Goal: Transaction & Acquisition: Purchase product/service

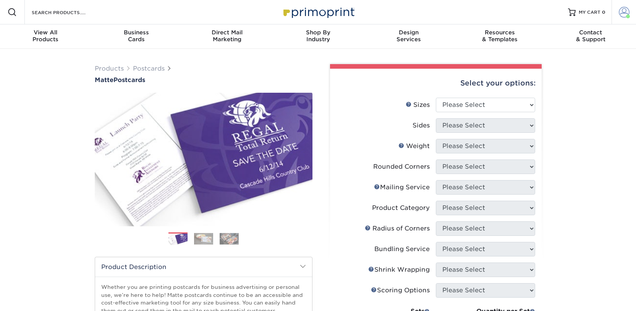
click at [624, 14] on span at bounding box center [624, 12] width 11 height 11
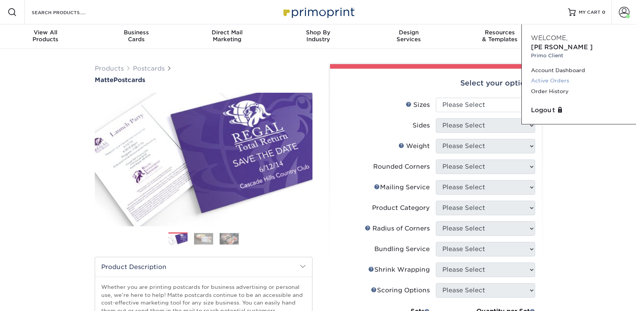
click at [561, 76] on link "Active Orders" at bounding box center [579, 81] width 96 height 10
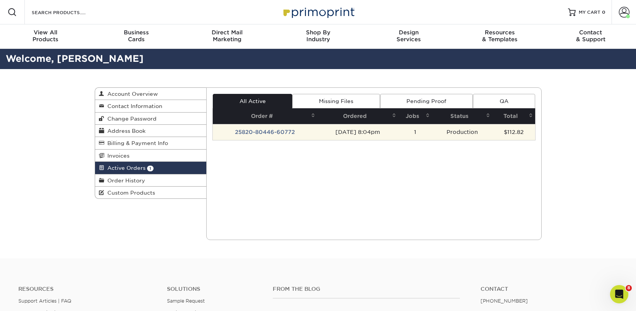
click at [263, 132] on td "25820-80446-60772" at bounding box center [265, 132] width 105 height 16
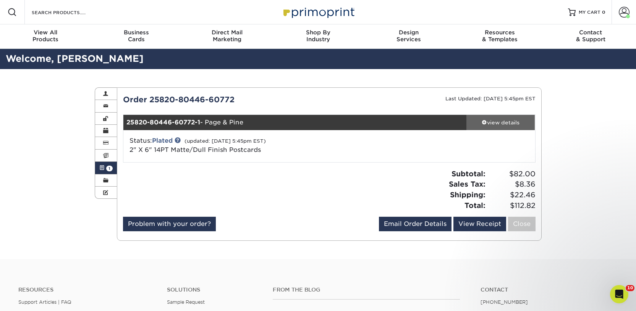
click at [498, 119] on div "view details" at bounding box center [501, 123] width 69 height 8
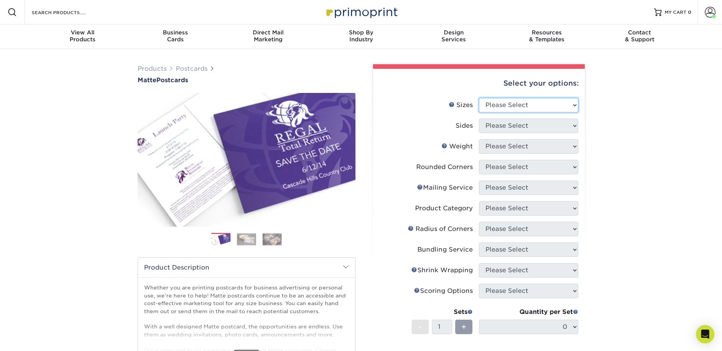
click at [507, 106] on select "Please Select 1.5" x 7" 2" x 4" 2" x 6" 2" x 7" 2" x 8" 2.12" x 5.5" 2.125" x 5…" at bounding box center [528, 105] width 99 height 15
select select "2.00x6.00"
click at [479, 98] on select "Please Select 1.5" x 7" 2" x 4" 2" x 6" 2" x 7" 2" x 8" 2.12" x 5.5" 2.125" x 5…" at bounding box center [528, 105] width 99 height 15
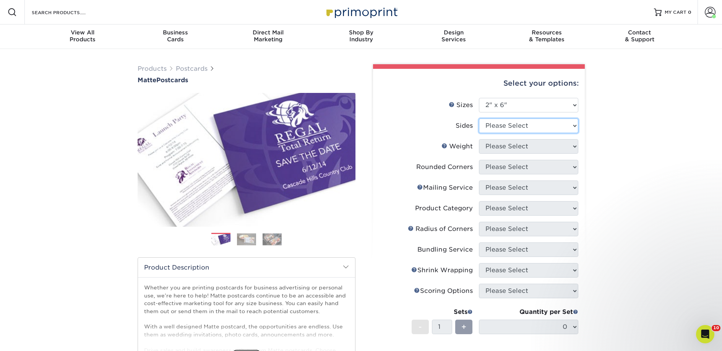
click at [523, 123] on select "Please Select Print Both Sides Print Front Only" at bounding box center [528, 125] width 99 height 15
select select "13abbda7-1d64-4f25-8bb2-c179b224825d"
click at [479, 118] on select "Please Select Print Both Sides Print Front Only" at bounding box center [528, 125] width 99 height 15
click at [515, 145] on select "Please Select 14PT 16PT" at bounding box center [528, 146] width 99 height 15
select select "14PT"
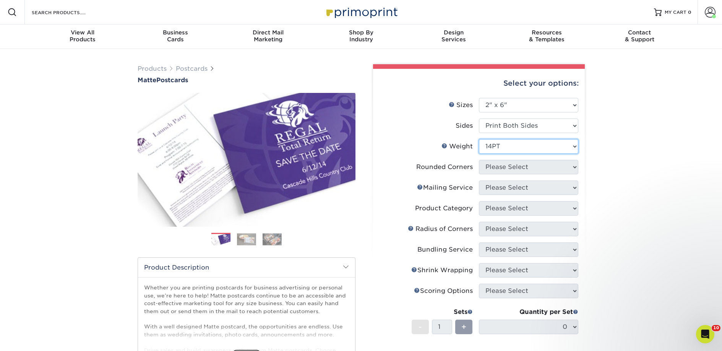
click at [479, 139] on select "Please Select 14PT 16PT" at bounding box center [528, 146] width 99 height 15
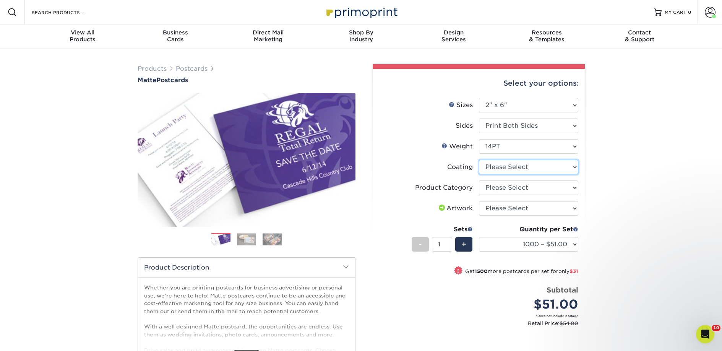
click at [508, 166] on select at bounding box center [528, 167] width 99 height 15
select select "121bb7b5-3b4d-429f-bd8d-bbf80e953313"
click at [479, 160] on select at bounding box center [528, 167] width 99 height 15
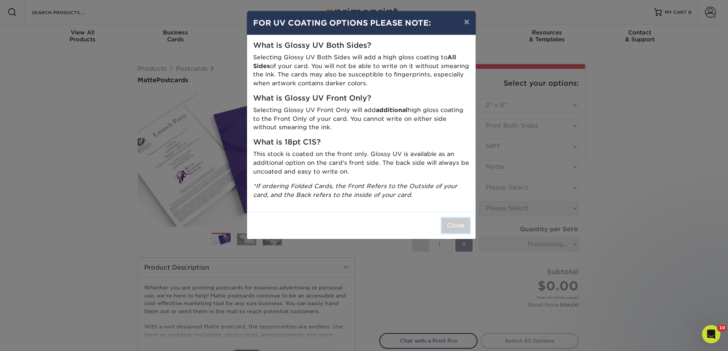
click at [462, 229] on button "Close" at bounding box center [456, 225] width 28 height 15
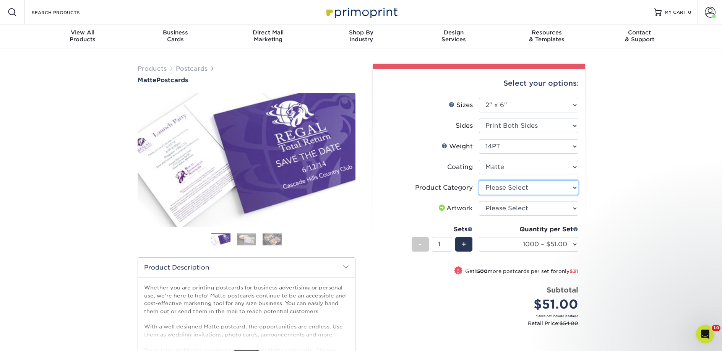
click at [520, 185] on select "Please Select Postcards" at bounding box center [528, 187] width 99 height 15
select select "9b7272e0-d6c8-4c3c-8e97-d3a1bcdab858"
click at [479, 180] on select "Please Select Postcards" at bounding box center [528, 187] width 99 height 15
click at [517, 207] on select "Please Select I will upload files I need a design - $150" at bounding box center [528, 208] width 99 height 15
select select "upload"
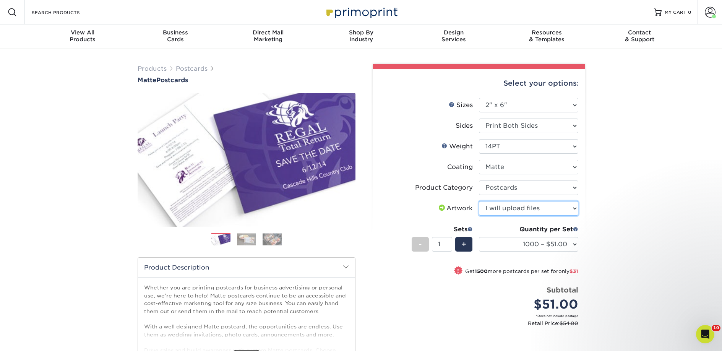
click at [479, 201] on select "Please Select I will upload files I need a design - $150" at bounding box center [528, 208] width 99 height 15
click at [504, 245] on select "1000 – $51.00 2500 – $82.00 5000 – $123.00 10000 – $234.00 15000 – $344.00 2000…" at bounding box center [528, 244] width 99 height 15
click at [515, 235] on div "Quantity per Set 1000 – $51.00 2500 – $82.00 5000 – $123.00 10000 – $234.00 150…" at bounding box center [528, 243] width 99 height 36
click at [514, 242] on select "1000 – $51.00 2500 – $82.00 5000 – $123.00 10000 – $234.00 15000 – $344.00 2000…" at bounding box center [528, 244] width 99 height 15
select select "2500 – $82.00"
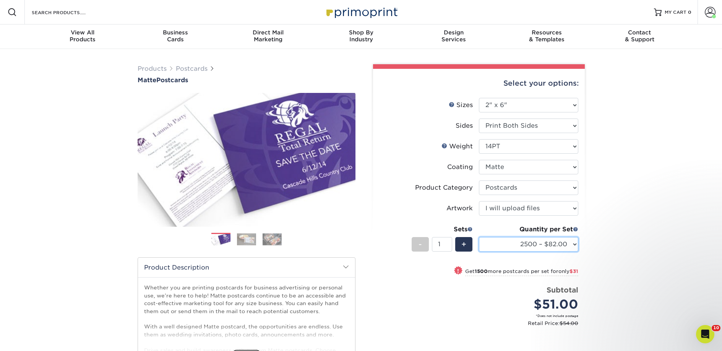
click at [479, 237] on select "1000 – $51.00 2500 – $82.00 5000 – $123.00 10000 – $234.00 15000 – $344.00 2000…" at bounding box center [528, 244] width 99 height 15
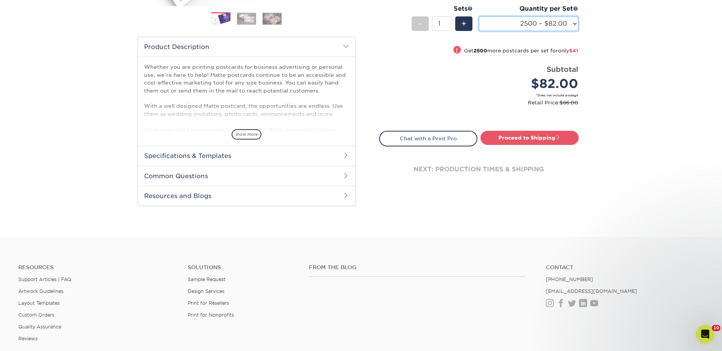
scroll to position [314, 0]
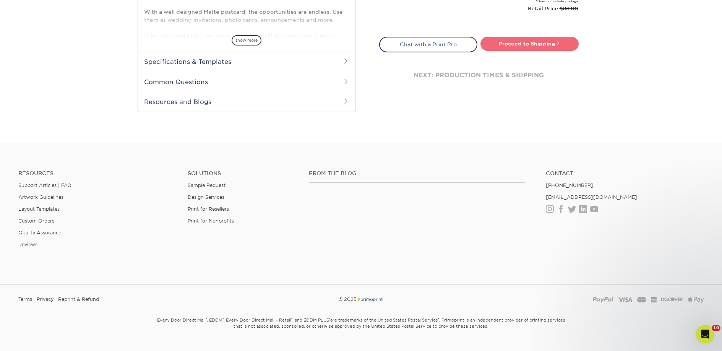
click at [519, 47] on link "Proceed to Shipping" at bounding box center [529, 44] width 98 height 14
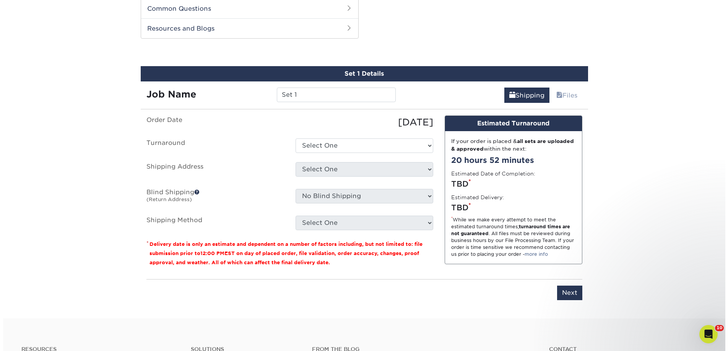
scroll to position [389, 0]
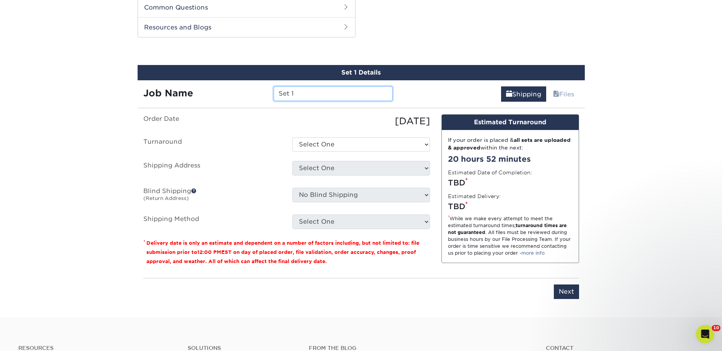
click at [306, 91] on input "Set 1" at bounding box center [333, 93] width 119 height 15
click at [326, 92] on input "Set 1" at bounding box center [333, 93] width 119 height 15
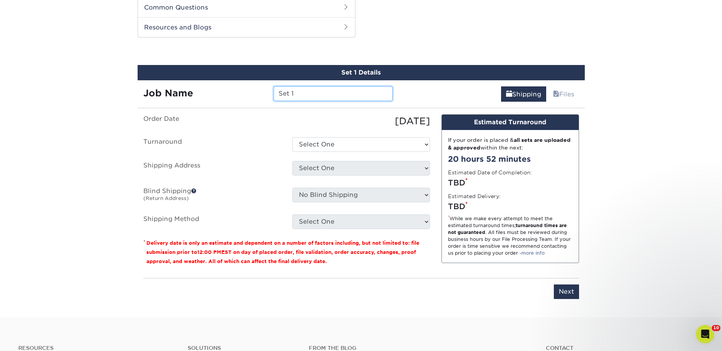
click at [326, 92] on input "Set 1" at bounding box center [333, 93] width 119 height 15
paste input "Dani’s Bookshelf & More"
type input "Dani’s Bookshelf & More"
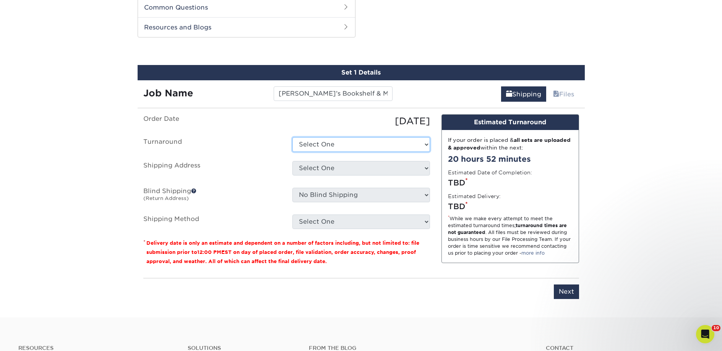
click at [330, 150] on select "Select One 2-4 Business Days 2 Day Next Business Day" at bounding box center [361, 144] width 138 height 15
select select "23bed37c-fa74-46a4-afc9-d3c3160655ce"
click at [292, 137] on select "Select One 2-4 Business Days 2 Day Next Business Day" at bounding box center [361, 144] width 138 height 15
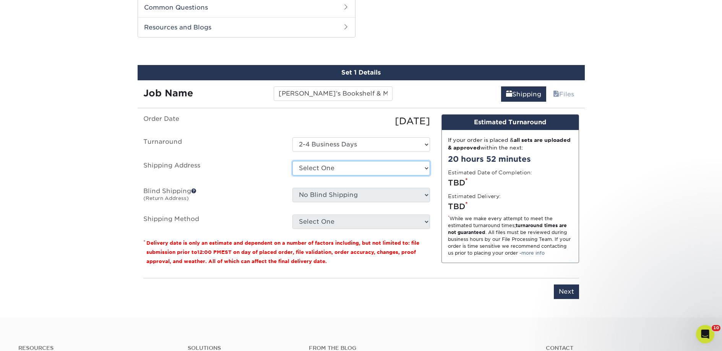
click at [328, 165] on select "Select One 2nd Floor Convention Center A Better Today Books & Boutique A Good B…" at bounding box center [361, 168] width 138 height 15
select select "newaddress"
click at [292, 161] on select "Select One 2nd Floor Convention Center A Better Today Books & Boutique A Good B…" at bounding box center [361, 168] width 138 height 15
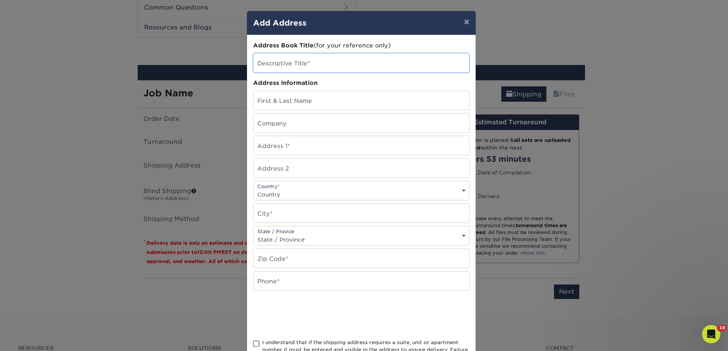
click at [293, 65] on input "text" at bounding box center [361, 62] width 216 height 19
paste input "Dani’s Bookshelf & More"
type input "Dani’s Bookshelf & More"
click at [277, 116] on input "text" at bounding box center [361, 122] width 216 height 19
paste input "Dani’s Bookshelf & More"
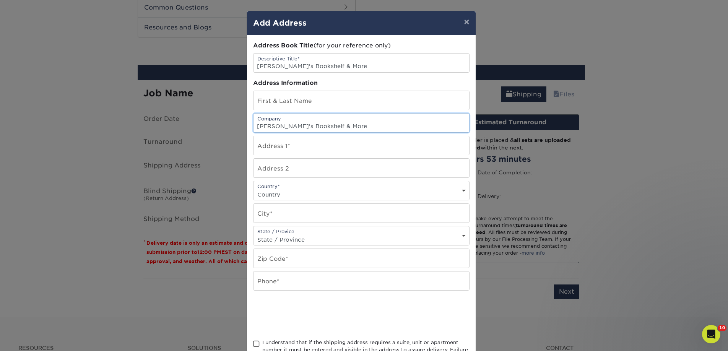
type input "Dani’s Bookshelf & More"
click at [262, 101] on input "text" at bounding box center [361, 100] width 216 height 19
paste input "Daniela Gonzalez"
type input "Daniela Gonzalez"
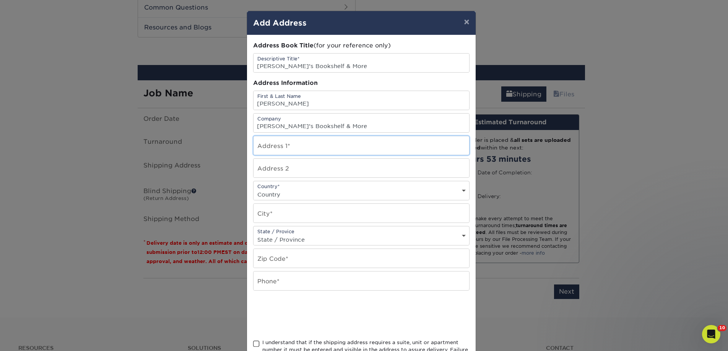
click at [290, 142] on input "text" at bounding box center [361, 145] width 216 height 19
paste input "713"
paste input "Pleasant Valley Rd"
type input "713 Pleasant Valley Rd"
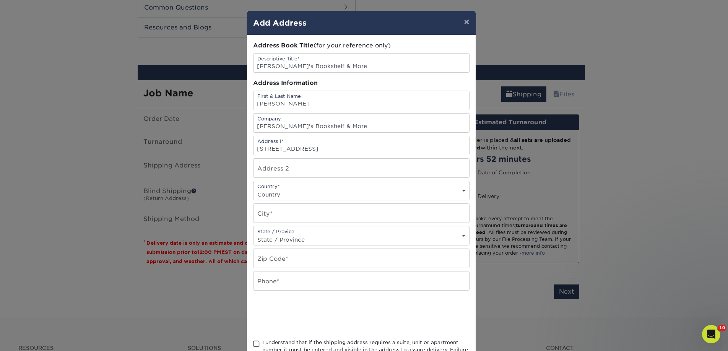
click at [290, 194] on select "Country United States Canada ----------------------------- Afghanistan Albania …" at bounding box center [361, 194] width 216 height 11
click at [278, 194] on select "Country United States Canada ----------------------------- Afghanistan Albania …" at bounding box center [361, 194] width 216 height 11
select select "US"
click at [253, 189] on select "Country United States Canada ----------------------------- Afghanistan Albania …" at bounding box center [361, 194] width 216 height 11
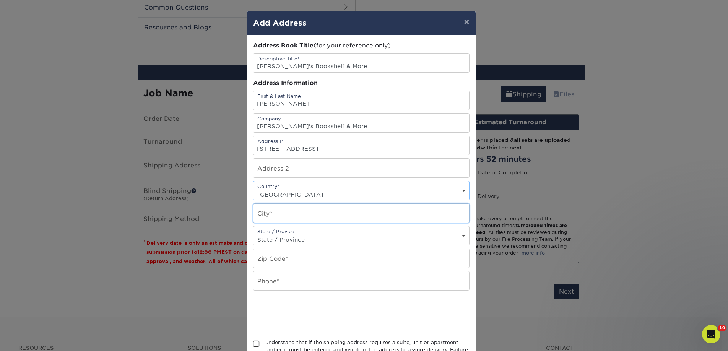
click at [276, 216] on input "text" at bounding box center [361, 213] width 216 height 19
paste input "Garland"
type input "Garland"
click at [265, 256] on input "text" at bounding box center [361, 258] width 216 height 19
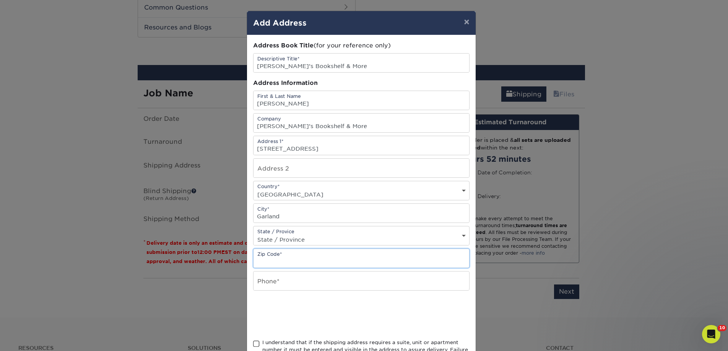
paste input "75040"
type input "75040"
click at [266, 277] on input "text" at bounding box center [361, 280] width 216 height 19
type input "4257367064"
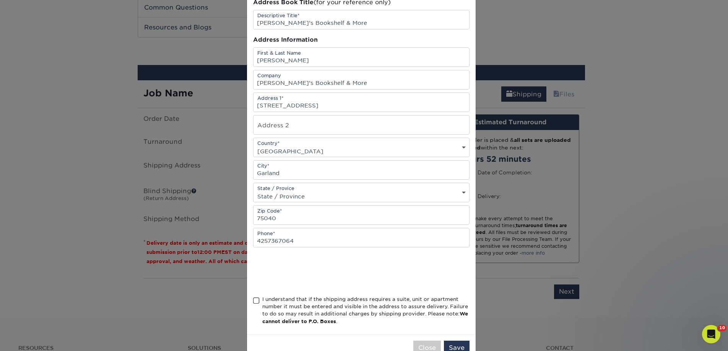
scroll to position [65, 0]
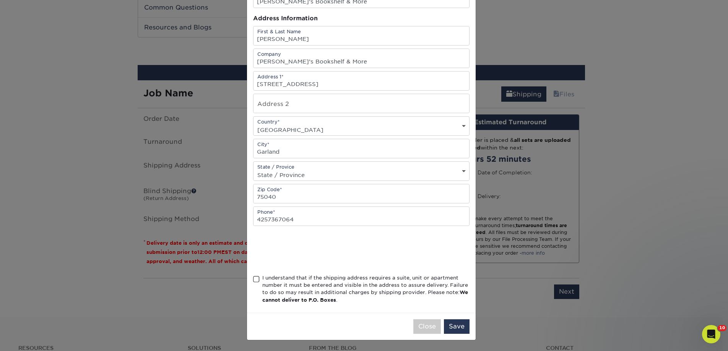
click at [253, 277] on span at bounding box center [256, 279] width 6 height 7
click at [0, 0] on input "I understand that if the shipping address requires a suite, unit or apartment n…" at bounding box center [0, 0] width 0 height 0
click at [462, 332] on button "Save" at bounding box center [457, 326] width 26 height 15
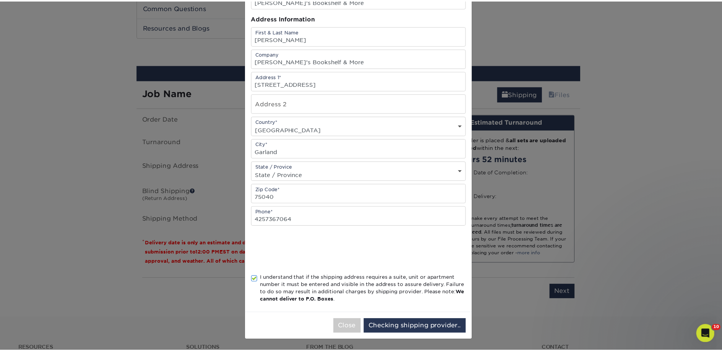
scroll to position [0, 0]
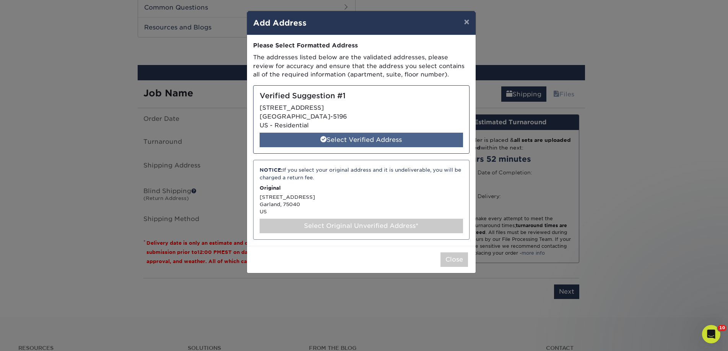
click at [323, 140] on span at bounding box center [323, 139] width 6 height 6
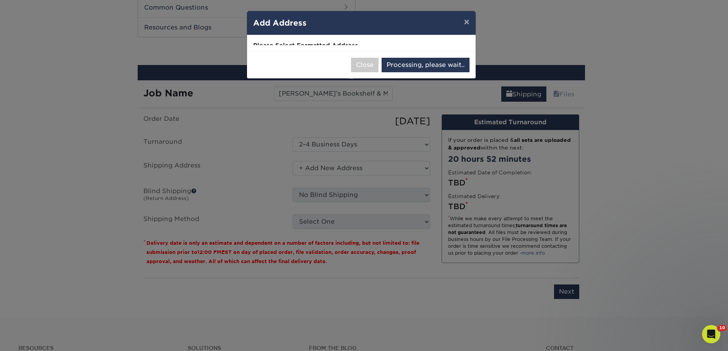
select select "285343"
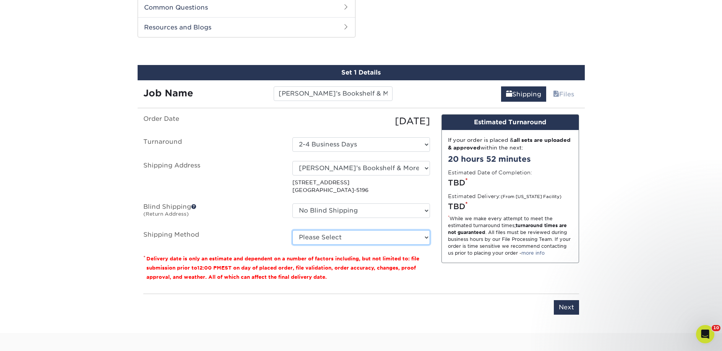
click at [324, 240] on select "Please Select Ground Shipping (+$25.89) 3 Day Shipping Service (+$33.36) 2 Day …" at bounding box center [361, 237] width 138 height 15
select select "03"
click at [292, 230] on select "Please Select Ground Shipping (+$25.89) 3 Day Shipping Service (+$33.36) 2 Day …" at bounding box center [361, 237] width 138 height 15
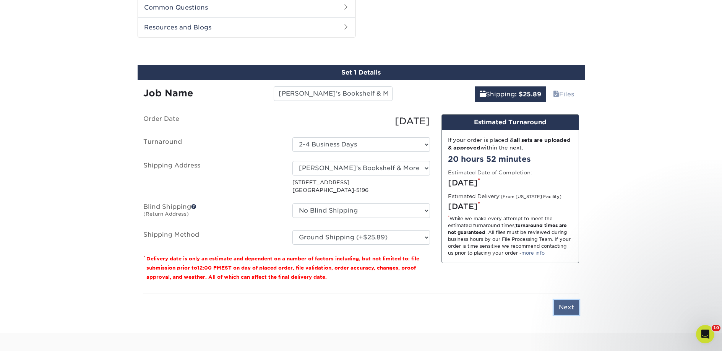
click at [562, 312] on input "Next" at bounding box center [566, 307] width 25 height 15
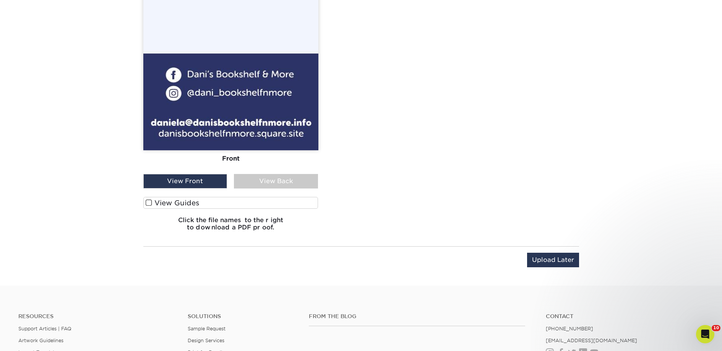
click at [220, 206] on label "View Guides" at bounding box center [230, 203] width 175 height 12
click at [0, 0] on input "View Guides" at bounding box center [0, 0] width 0 height 0
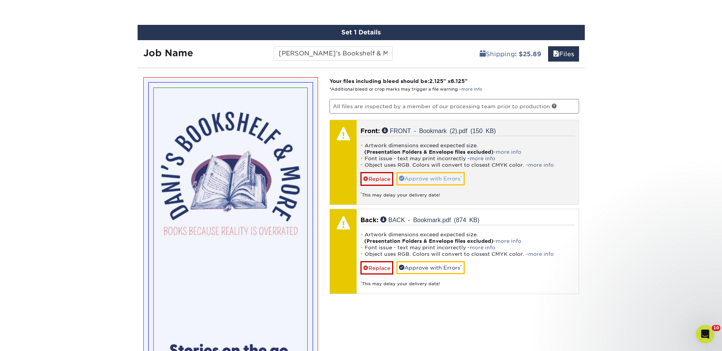
scroll to position [431, 0]
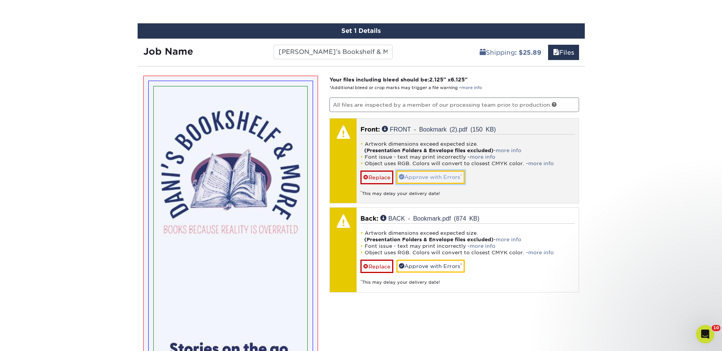
click at [446, 177] on link "Approve with Errors *" at bounding box center [430, 176] width 68 height 13
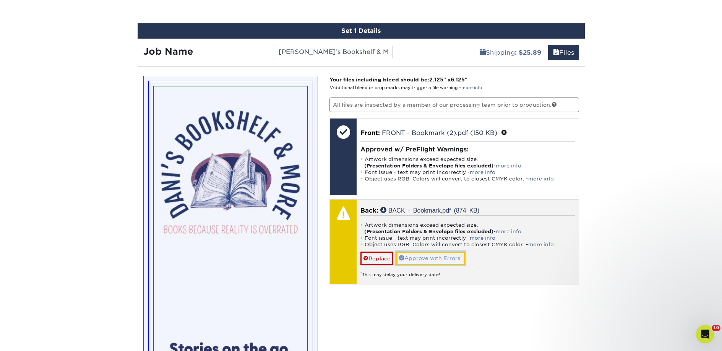
click at [447, 256] on link "Approve with Errors *" at bounding box center [430, 257] width 68 height 13
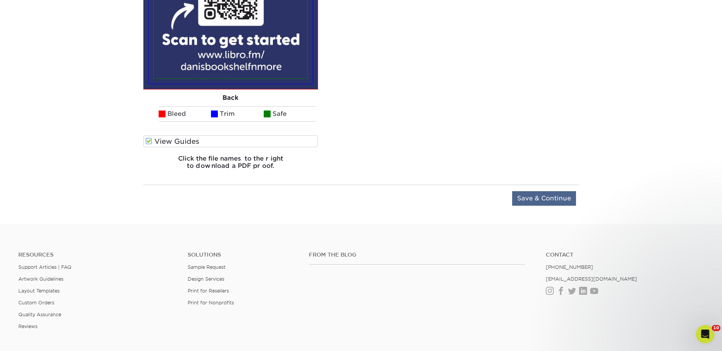
drag, startPoint x: 548, startPoint y: 185, endPoint x: 542, endPoint y: 194, distance: 10.5
click at [548, 185] on div "Upload Later Save & Continue Continue" at bounding box center [361, 200] width 436 height 30
click at [542, 194] on input "Save & Continue" at bounding box center [544, 198] width 64 height 15
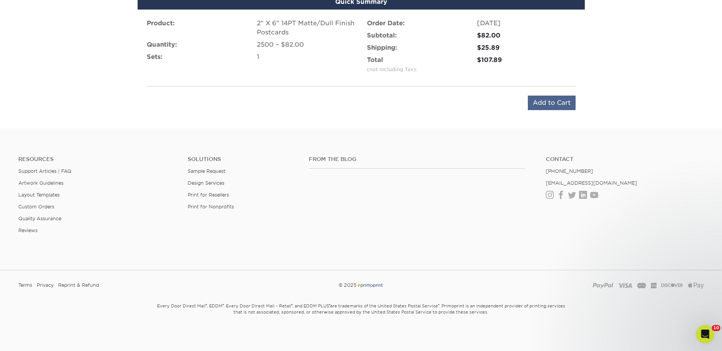
scroll to position [509, 0]
click at [550, 102] on input "Add to Cart" at bounding box center [552, 103] width 48 height 15
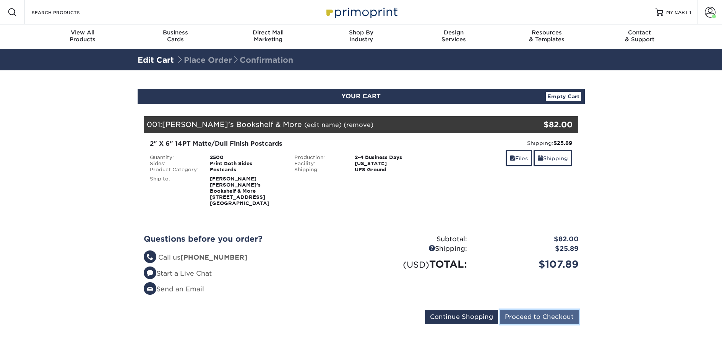
click at [525, 310] on input "Proceed to Checkout" at bounding box center [539, 317] width 79 height 15
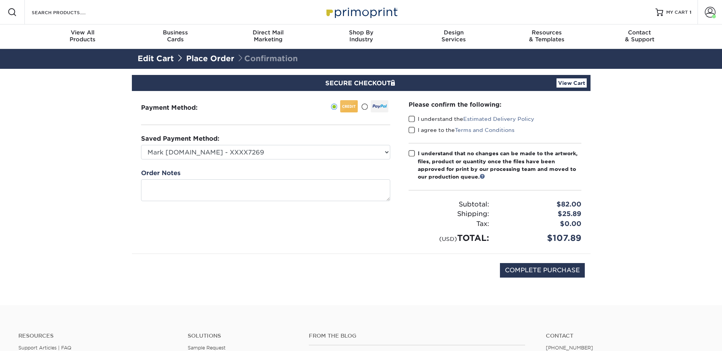
click at [414, 120] on span at bounding box center [411, 118] width 6 height 7
click at [0, 0] on input "I understand the Estimated Delivery Policy" at bounding box center [0, 0] width 0 height 0
click at [413, 128] on span at bounding box center [411, 129] width 6 height 7
click at [0, 0] on input "I agree to the Terms and Conditions" at bounding box center [0, 0] width 0 height 0
click at [413, 155] on span at bounding box center [411, 153] width 6 height 7
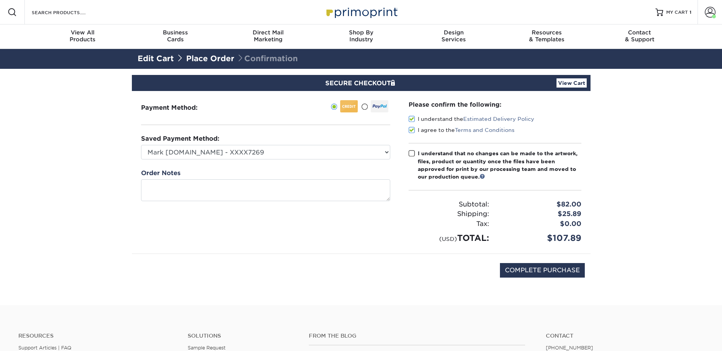
click at [0, 0] on input "I understand that no changes can be made to the artwork, files, product or quan…" at bounding box center [0, 0] width 0 height 0
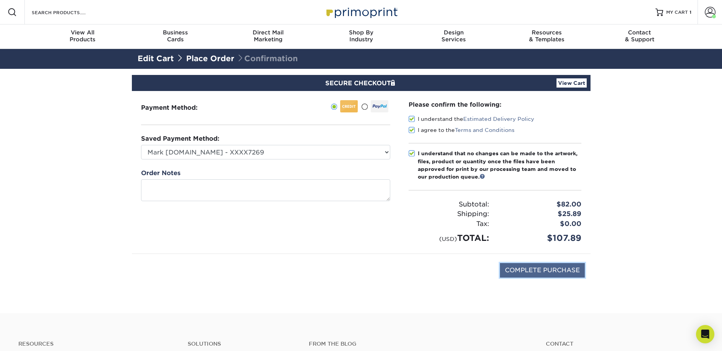
click at [514, 270] on input "COMPLETE PURCHASE" at bounding box center [542, 270] width 85 height 15
type input "PROCESSING, PLEASE WAIT..."
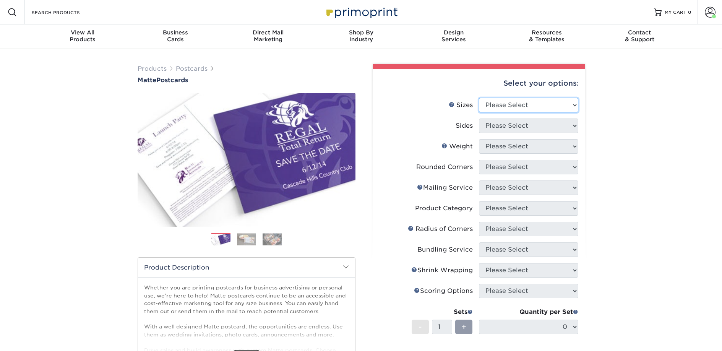
click at [521, 105] on select "Please Select 1.5" x 7" 2" x 4" 2" x 6" 2" x 7" 2" x 8" 2.12" x 5.5" 2.125" x 5…" at bounding box center [528, 105] width 99 height 15
select select "2.00x6.00"
click at [479, 98] on select "Please Select 1.5" x 7" 2" x 4" 2" x 6" 2" x 7" 2" x 8" 2.12" x 5.5" 2.125" x 5…" at bounding box center [528, 105] width 99 height 15
click at [509, 127] on select "Please Select" at bounding box center [528, 125] width 99 height 15
select select "13abbda7-1d64-4f25-8bb2-c179b224825d"
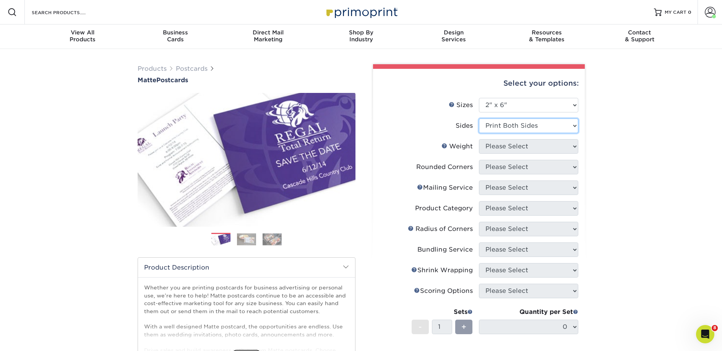
click at [479, 118] on select "Please Select Print Both Sides Print Front Only" at bounding box center [528, 125] width 99 height 15
click at [507, 144] on select "Please Select 14PT 16PT" at bounding box center [528, 146] width 99 height 15
select select "14PT"
click at [479, 139] on select "Please Select 14PT 16PT" at bounding box center [528, 146] width 99 height 15
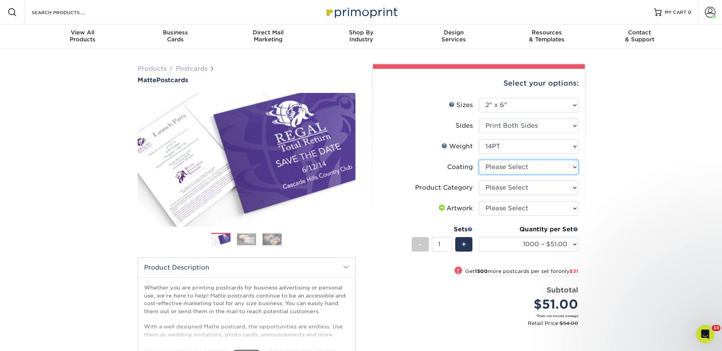
click at [505, 169] on select at bounding box center [528, 167] width 99 height 15
click at [507, 170] on select at bounding box center [528, 167] width 99 height 15
select select "121bb7b5-3b4d-429f-bd8d-bbf80e953313"
click at [479, 160] on select at bounding box center [528, 167] width 99 height 15
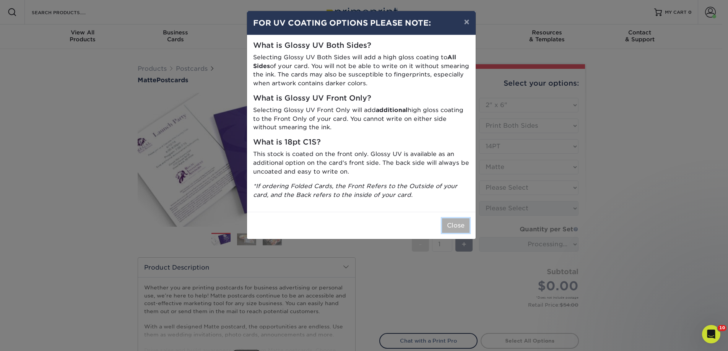
click at [449, 230] on button "Close" at bounding box center [456, 225] width 28 height 15
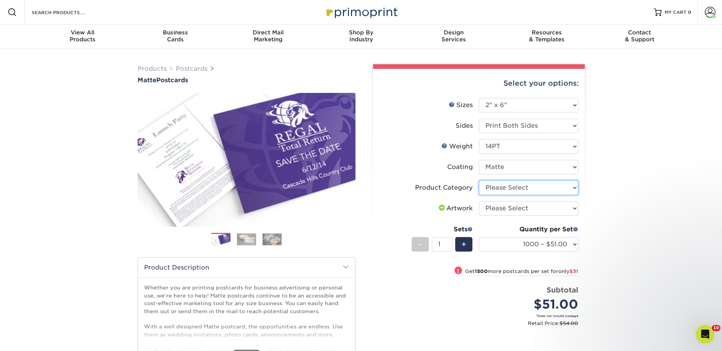
click at [505, 188] on select "Please Select Postcards" at bounding box center [528, 187] width 99 height 15
select select "9b7272e0-d6c8-4c3c-8e97-d3a1bcdab858"
click at [479, 180] on select "Please Select Postcards" at bounding box center [528, 187] width 99 height 15
click at [508, 208] on select "Please Select I will upload files I need a design - $150" at bounding box center [528, 208] width 99 height 15
select select "upload"
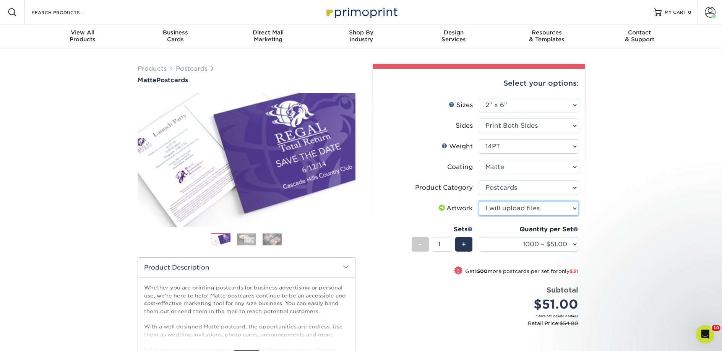
click at [479, 201] on select "Please Select I will upload files I need a design - $150" at bounding box center [528, 208] width 99 height 15
click at [519, 241] on select "1000 – $51.00 2500 – $82.00 5000 – $123.00 10000 – $234.00 15000 – $344.00 2000…" at bounding box center [528, 244] width 99 height 15
select select "2500 – $82.00"
click at [479, 237] on select "1000 – $51.00 2500 – $82.00 5000 – $123.00 10000 – $234.00 15000 – $344.00 2000…" at bounding box center [528, 244] width 99 height 15
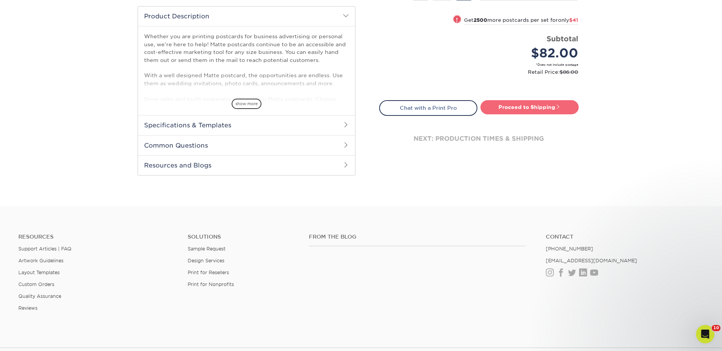
click at [518, 112] on link "Proceed to Shipping" at bounding box center [529, 107] width 98 height 14
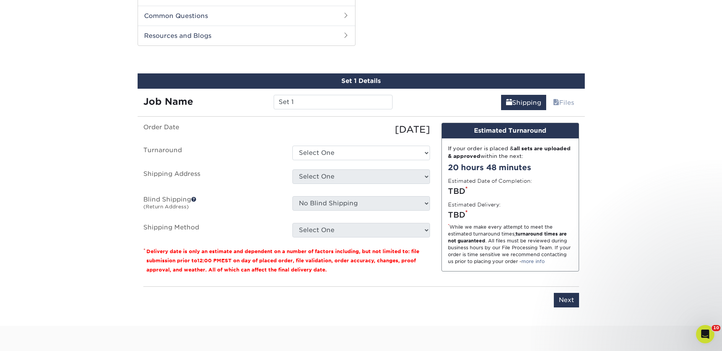
scroll to position [389, 0]
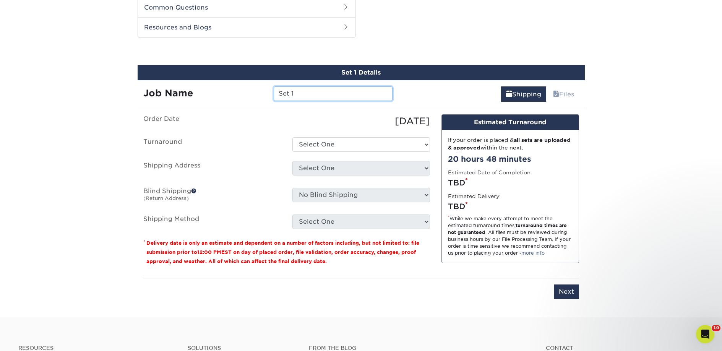
click at [287, 94] on input "Set 1" at bounding box center [333, 93] width 119 height 15
drag, startPoint x: 287, startPoint y: 94, endPoint x: 307, endPoint y: 112, distance: 26.2
click at [288, 94] on input "Set 1" at bounding box center [333, 93] width 119 height 15
paste input "cond Story Books"
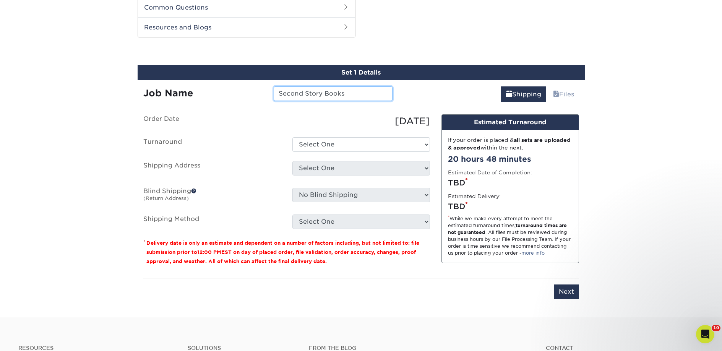
type input "Second Story Books"
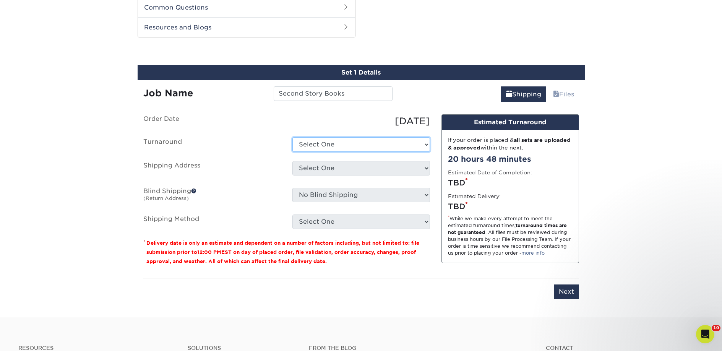
click at [319, 144] on select "Select One 2-4 Business Days 2 Day Next Business Day" at bounding box center [361, 144] width 138 height 15
select select "23bed37c-fa74-46a4-afc9-d3c3160655ce"
click at [292, 137] on select "Select One 2-4 Business Days 2 Day Next Business Day" at bounding box center [361, 144] width 138 height 15
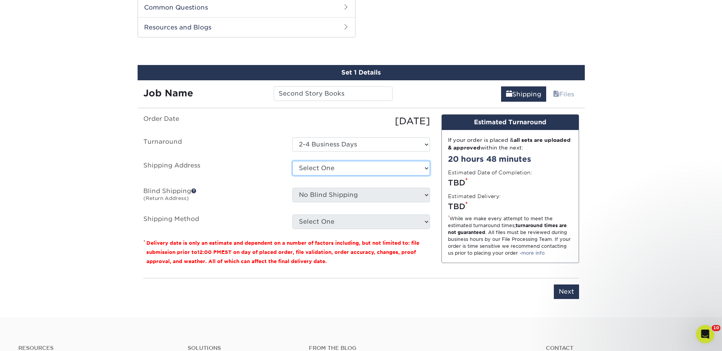
click at [334, 167] on select "Select One 2nd Floor Convention Center A Better Today Books & Boutique A Good B…" at bounding box center [361, 168] width 138 height 15
select select "272322"
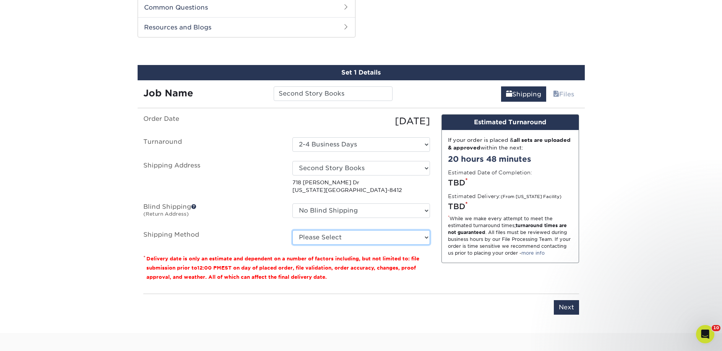
click at [348, 233] on select "Please Select Ground Shipping (+$18.78) 3 Day Shipping Service (+$26.48) 2 Day …" at bounding box center [361, 237] width 138 height 15
select select "03"
click at [292, 230] on select "Please Select Ground Shipping (+$18.78) 3 Day Shipping Service (+$26.48) 2 Day …" at bounding box center [361, 237] width 138 height 15
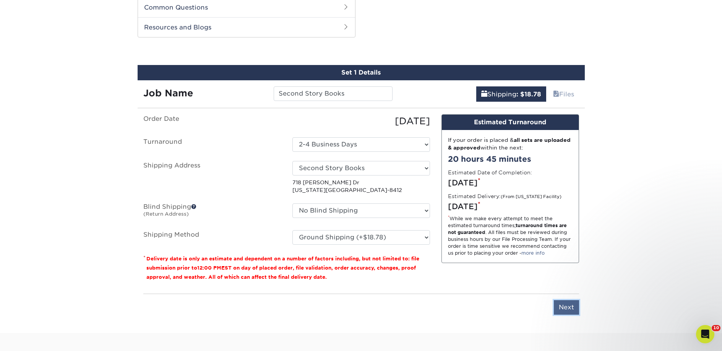
click at [563, 310] on input "Next" at bounding box center [566, 307] width 25 height 15
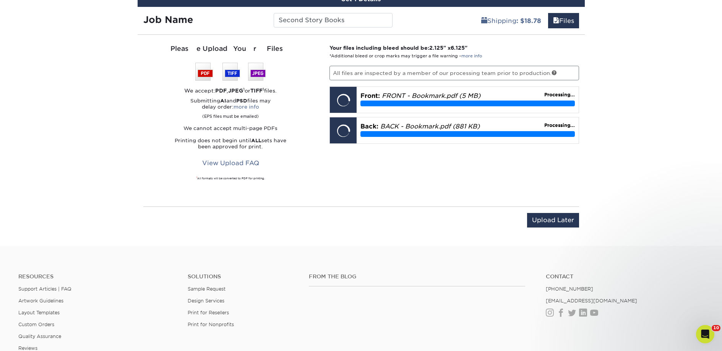
scroll to position [496, 0]
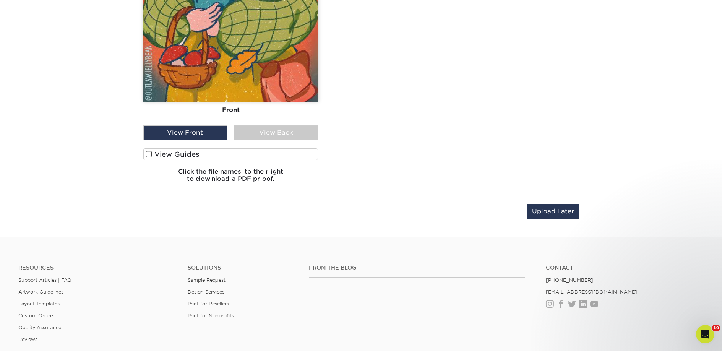
click at [194, 160] on label "View Guides" at bounding box center [230, 154] width 175 height 12
click at [0, 0] on input "View Guides" at bounding box center [0, 0] width 0 height 0
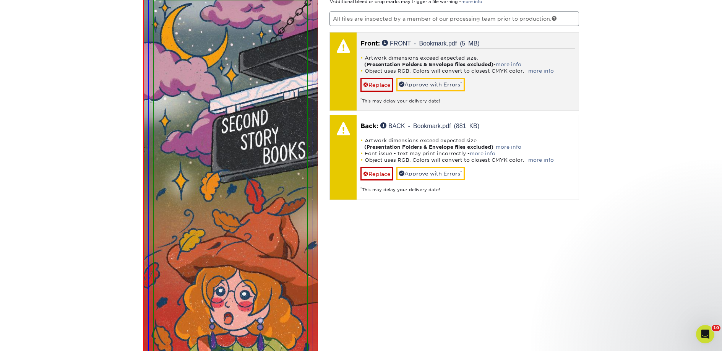
scroll to position [516, 0]
click at [423, 86] on link "Approve with Errors *" at bounding box center [430, 85] width 68 height 13
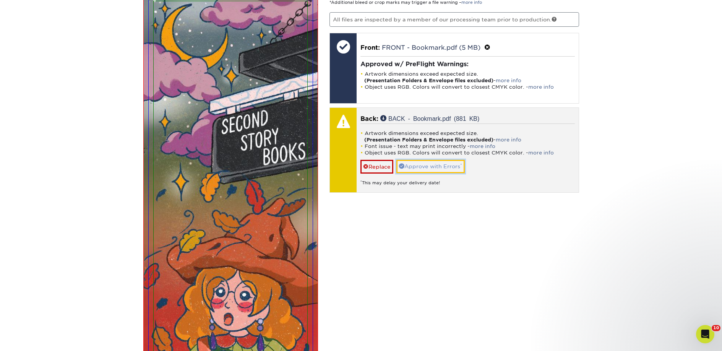
click at [430, 167] on link "Approve with Errors *" at bounding box center [430, 166] width 68 height 13
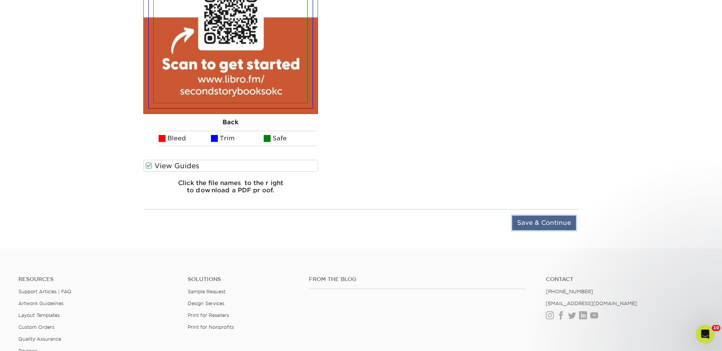
click at [528, 225] on input "Save & Continue" at bounding box center [544, 223] width 64 height 15
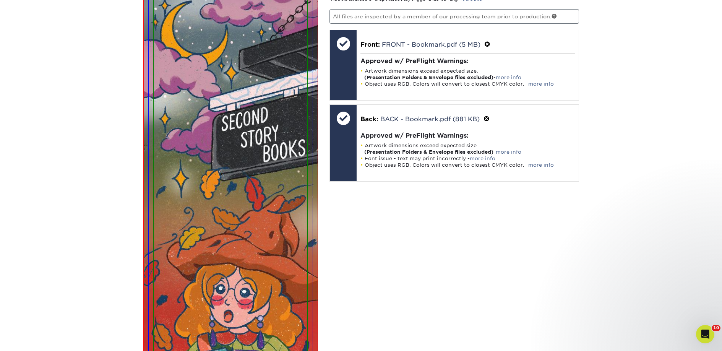
scroll to position [510, 0]
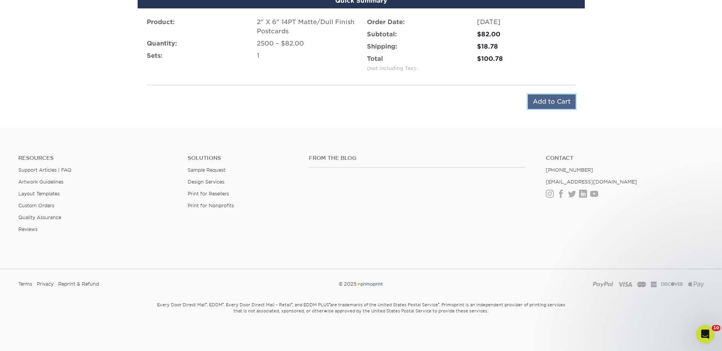
click at [544, 104] on input "Add to Cart" at bounding box center [552, 101] width 48 height 15
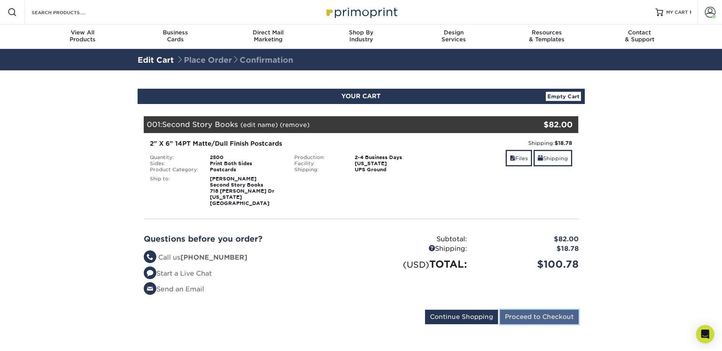
click at [533, 310] on input "Proceed to Checkout" at bounding box center [539, 317] width 79 height 15
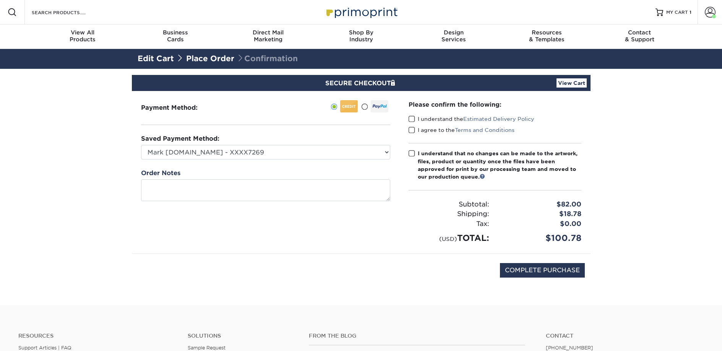
click at [418, 120] on label "I understand the Estimated Delivery Policy" at bounding box center [471, 119] width 126 height 8
click at [0, 0] on input "I understand the Estimated Delivery Policy" at bounding box center [0, 0] width 0 height 0
click at [418, 126] on label "I agree to the Terms and Conditions" at bounding box center [461, 130] width 106 height 8
click at [0, 0] on input "I agree to the Terms and Conditions" at bounding box center [0, 0] width 0 height 0
click at [423, 161] on div "I understand that no changes can be made to the artwork, files, product or quan…" at bounding box center [500, 164] width 164 height 31
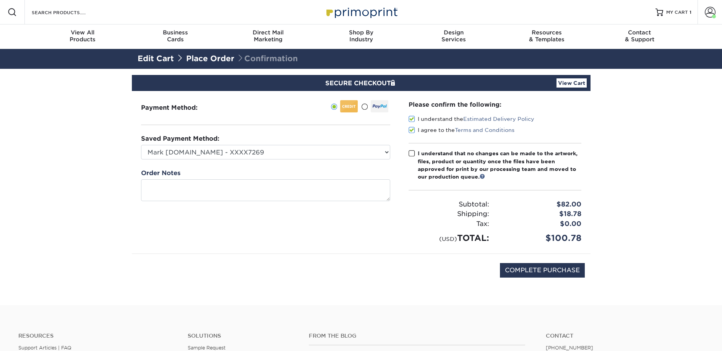
click at [0, 0] on input "I understand that no changes can be made to the artwork, files, product or quan…" at bounding box center [0, 0] width 0 height 0
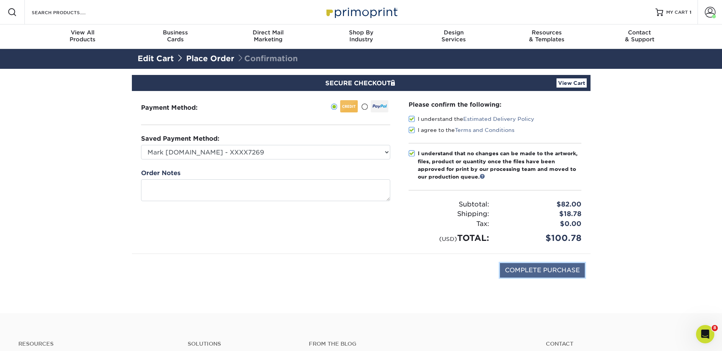
click at [507, 269] on input "COMPLETE PURCHASE" at bounding box center [542, 270] width 85 height 15
type input "PROCESSING, PLEASE WAIT..."
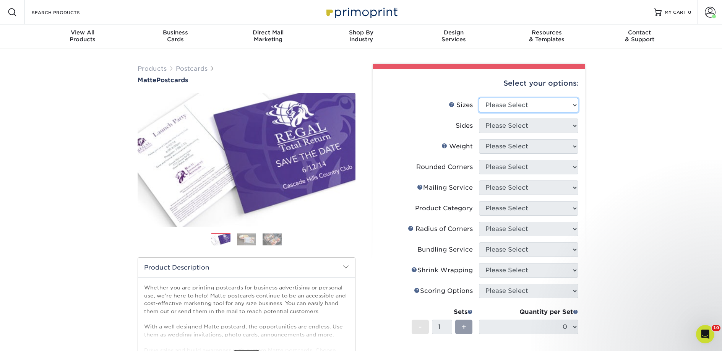
click at [534, 103] on select "Please Select 1.5" x 7" 2" x 4" 2" x 6" 2" x 7" 2" x 8" 2.12" x 5.5" 2.125" x 5…" at bounding box center [528, 105] width 99 height 15
select select "2.00x6.00"
click at [479, 98] on select "Please Select 1.5" x 7" 2" x 4" 2" x 6" 2" x 7" 2" x 8" 2.12" x 5.5" 2.125" x 5…" at bounding box center [528, 105] width 99 height 15
click at [514, 126] on select "Please Select Print Both Sides Print Front Only" at bounding box center [528, 125] width 99 height 15
select select "13abbda7-1d64-4f25-8bb2-c179b224825d"
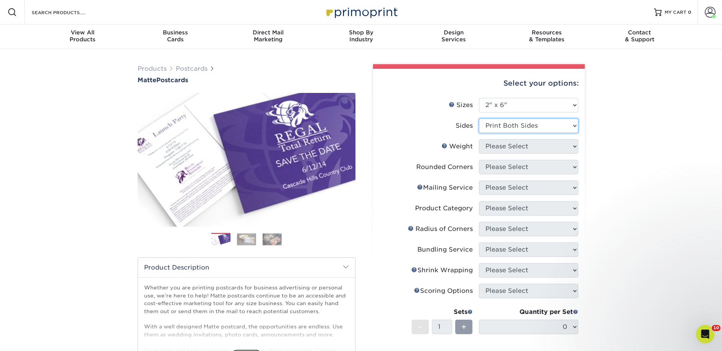
click at [479, 118] on select "Please Select Print Both Sides Print Front Only" at bounding box center [528, 125] width 99 height 15
click at [504, 147] on select "Please Select 14PT 16PT" at bounding box center [528, 146] width 99 height 15
select select "14PT"
click at [479, 139] on select "Please Select 14PT 16PT" at bounding box center [528, 146] width 99 height 15
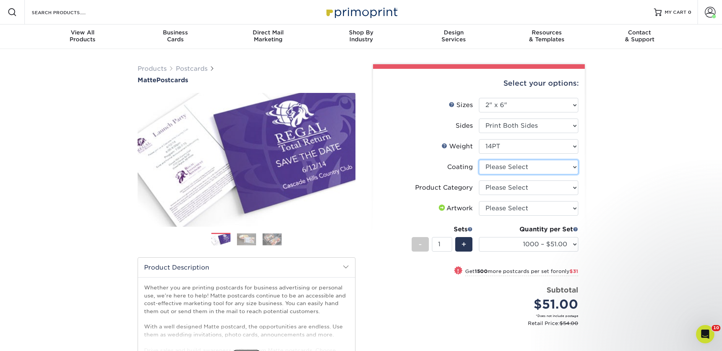
click at [497, 167] on select at bounding box center [528, 167] width 99 height 15
select select "121bb7b5-3b4d-429f-bd8d-bbf80e953313"
click at [479, 160] on select at bounding box center [528, 167] width 99 height 15
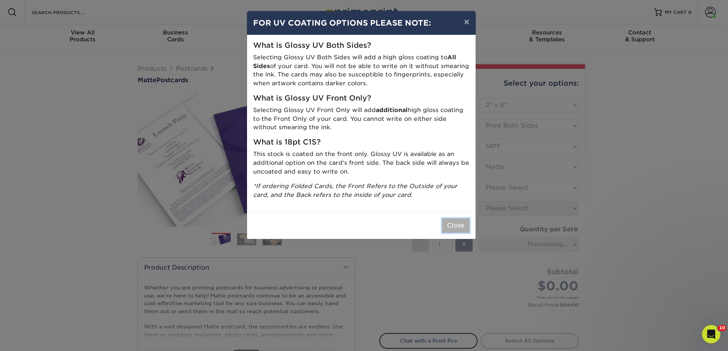
click at [455, 219] on button "Close" at bounding box center [456, 225] width 28 height 15
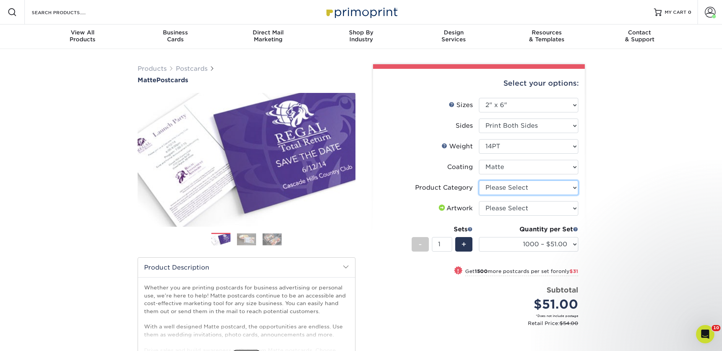
click at [514, 189] on select "Please Select Postcards" at bounding box center [528, 187] width 99 height 15
select select "9b7272e0-d6c8-4c3c-8e97-d3a1bcdab858"
click at [479, 180] on select "Please Select Postcards" at bounding box center [528, 187] width 99 height 15
click at [514, 208] on select "Please Select I will upload files I need a design - $150" at bounding box center [528, 208] width 99 height 15
select select "upload"
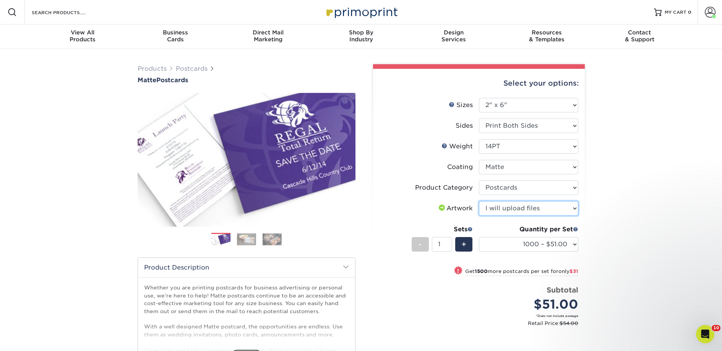
click at [479, 201] on select "Please Select I will upload files I need a design - $150" at bounding box center [528, 208] width 99 height 15
click at [509, 241] on select "1000 – $51.00 2500 – $82.00 5000 – $123.00 10000 – $234.00 15000 – $344.00 2000…" at bounding box center [528, 244] width 99 height 15
select select "10000 – $234.00"
click at [479, 237] on select "1000 – $51.00 2500 – $82.00 5000 – $123.00 10000 – $234.00 15000 – $344.00 2000…" at bounding box center [528, 244] width 99 height 15
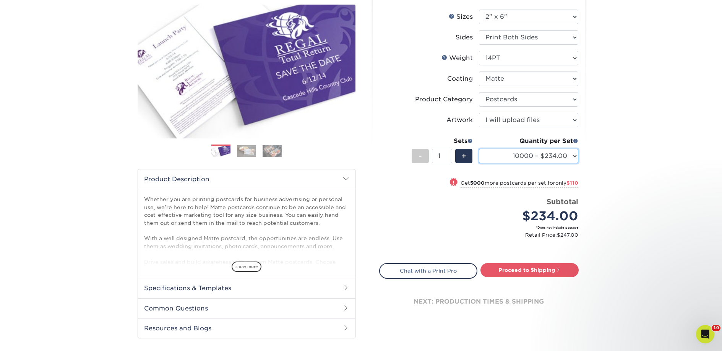
scroll to position [129, 0]
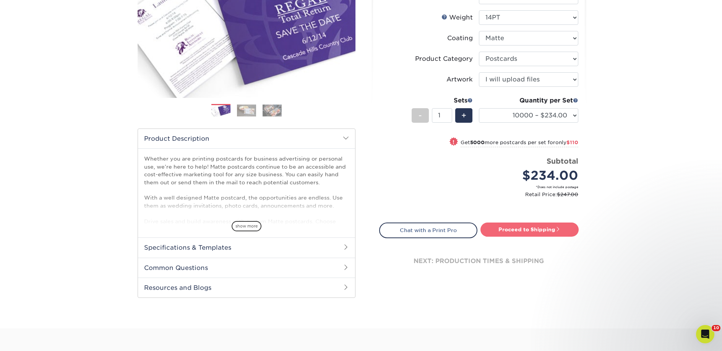
click at [501, 234] on link "Proceed to Shipping" at bounding box center [529, 229] width 98 height 14
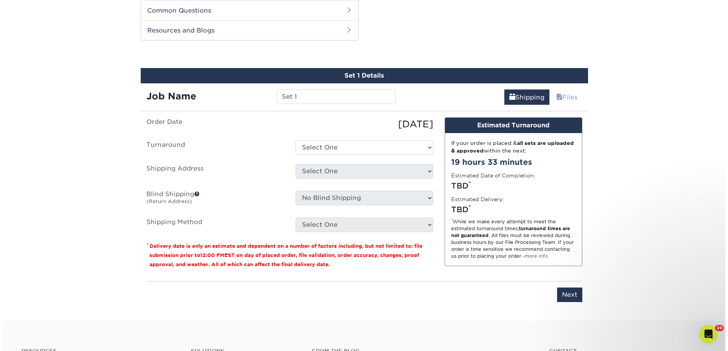
scroll to position [389, 0]
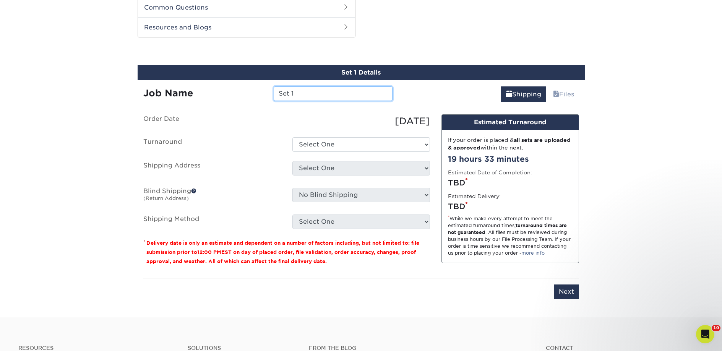
click at [292, 90] on input "Set 1" at bounding box center [333, 93] width 119 height 15
paste input "Books and Whimsy"
type input "Books and Whimsy"
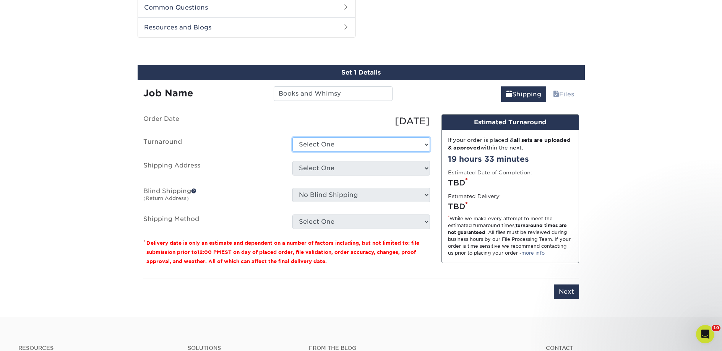
click at [333, 146] on select "Select One 2-4 Business Days 2 Day Next Business Day" at bounding box center [361, 144] width 138 height 15
select select "ec42ffe5-ebcc-45e1-9ee7-bced27445271"
click at [292, 137] on select "Select One 2-4 Business Days 2 Day Next Business Day" at bounding box center [361, 144] width 138 height 15
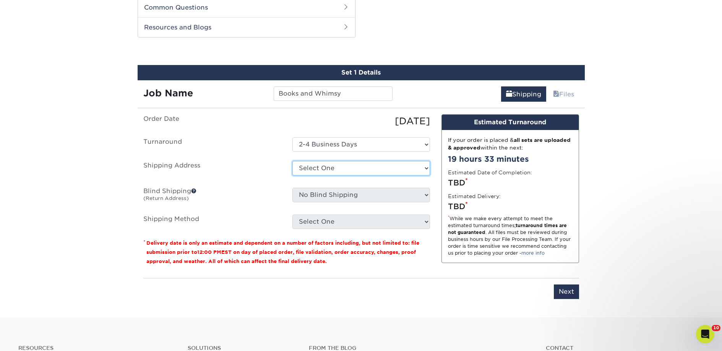
click at [331, 167] on select "Select One 2nd Floor Convention Center A Better Today Books & Boutique A Good B…" at bounding box center [361, 168] width 138 height 15
select select "newaddress"
click at [292, 161] on select "Select One 2nd Floor Convention Center A Better Today Books & Boutique A Good B…" at bounding box center [361, 168] width 138 height 15
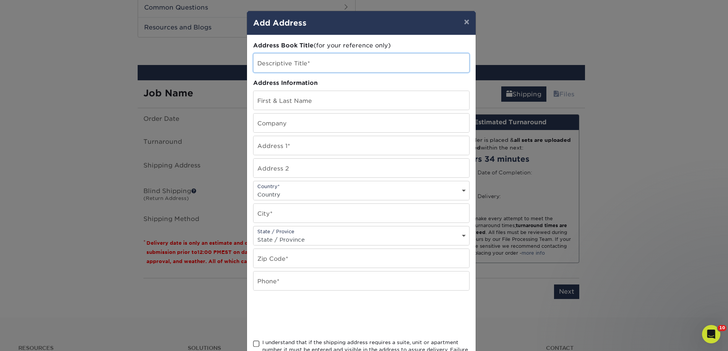
click at [282, 71] on input "text" at bounding box center [361, 62] width 216 height 19
paste input "Books and Whimsy"
type input "Books and Whimsy"
click at [265, 122] on input "text" at bounding box center [361, 122] width 216 height 19
paste input "Books and Whimsy"
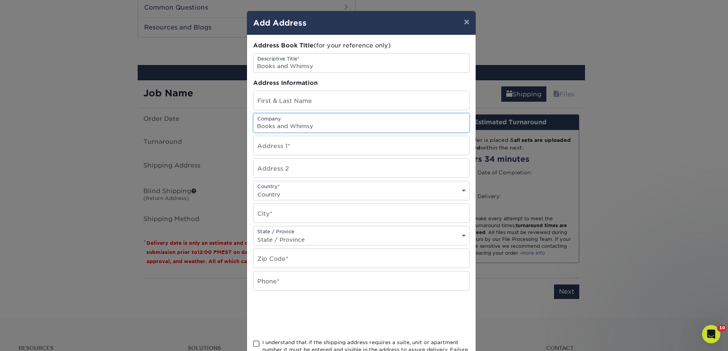
type input "Books and Whimsy"
click at [315, 96] on input "text" at bounding box center [361, 100] width 216 height 19
paste input "Elizabeth Ward"
type input "Elizabeth Ward"
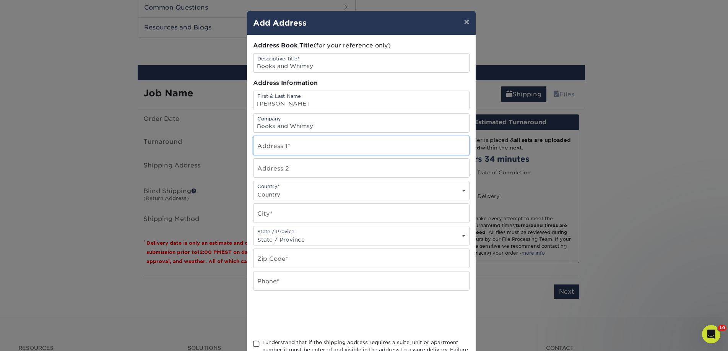
click at [276, 141] on input "text" at bounding box center [361, 145] width 216 height 19
paste input "516 Lincolnway"
type input "516 Lincolnway"
click at [281, 195] on select "Country United States Canada ----------------------------- Afghanistan Albania …" at bounding box center [361, 194] width 216 height 11
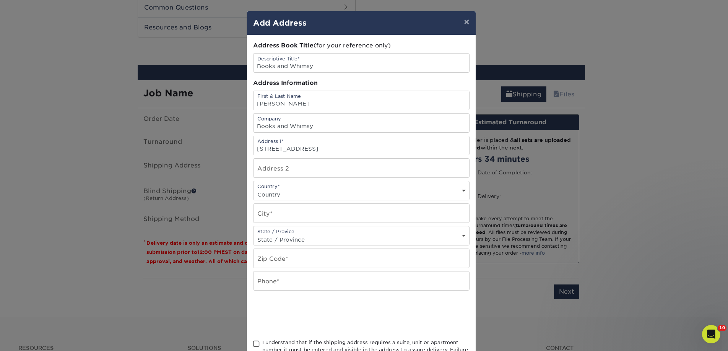
click at [281, 195] on select "Country United States Canada ----------------------------- Afghanistan Albania …" at bounding box center [361, 194] width 216 height 11
click at [274, 189] on select "Country United States Canada ----------------------------- Afghanistan Albania …" at bounding box center [361, 194] width 216 height 11
select select "US"
click at [253, 189] on select "Country United States Canada ----------------------------- Afghanistan Albania …" at bounding box center [361, 194] width 216 height 11
click at [274, 212] on input "text" at bounding box center [361, 213] width 216 height 19
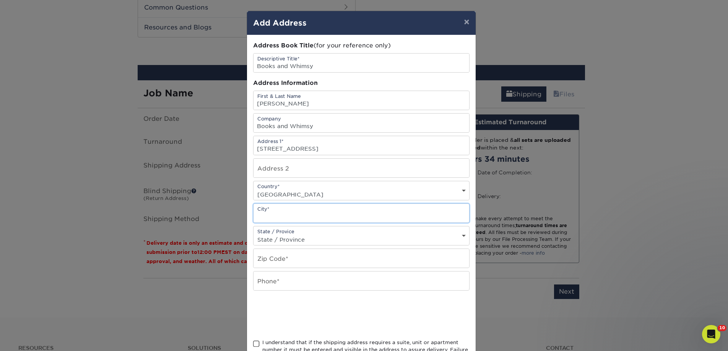
paste input "La Porte"
type input "La Porte"
click at [287, 254] on input "text" at bounding box center [361, 258] width 216 height 19
paste input "46350"
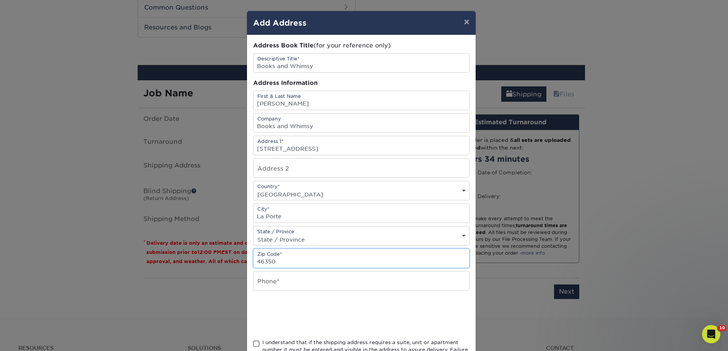
type input "46350"
click at [276, 280] on input "text" at bounding box center [361, 280] width 216 height 19
type input "4257367064"
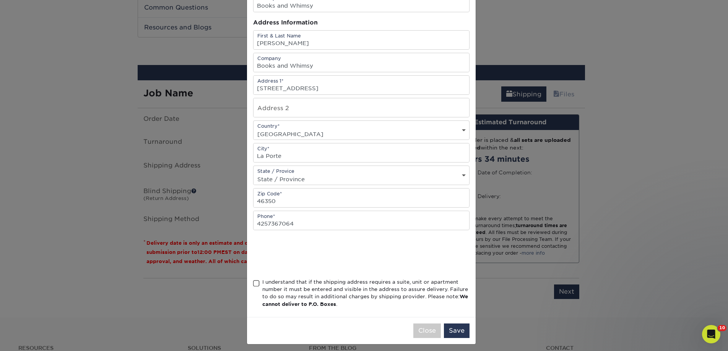
scroll to position [65, 0]
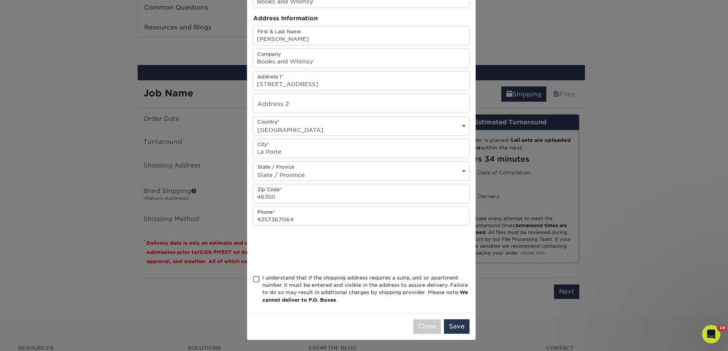
click at [274, 274] on div "I understand that if the shipping address requires a suite, unit or apartment n…" at bounding box center [365, 289] width 207 height 30
click at [0, 0] on input "I understand that if the shipping address requires a suite, unit or apartment n…" at bounding box center [0, 0] width 0 height 0
click at [455, 328] on button "Save" at bounding box center [457, 326] width 26 height 15
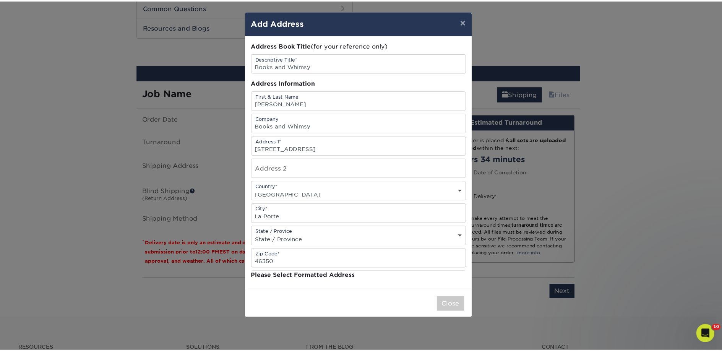
scroll to position [0, 0]
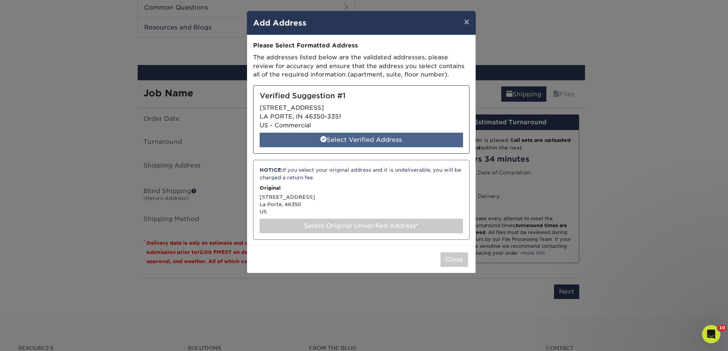
click at [324, 139] on span at bounding box center [323, 139] width 6 height 6
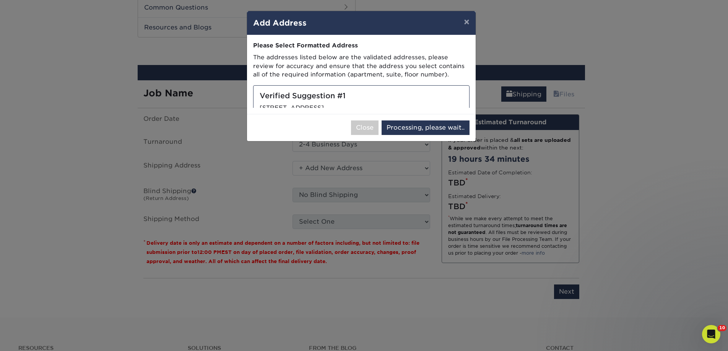
select select "285348"
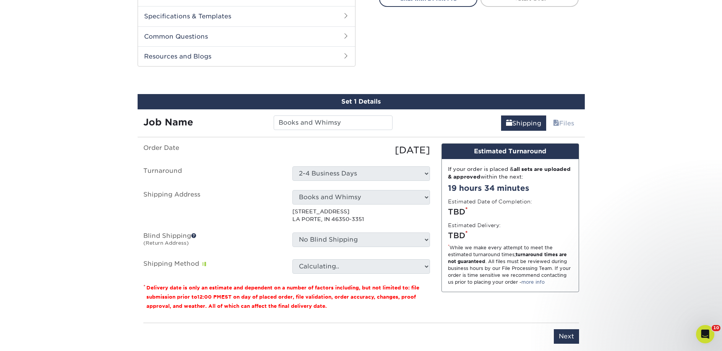
scroll to position [487, 0]
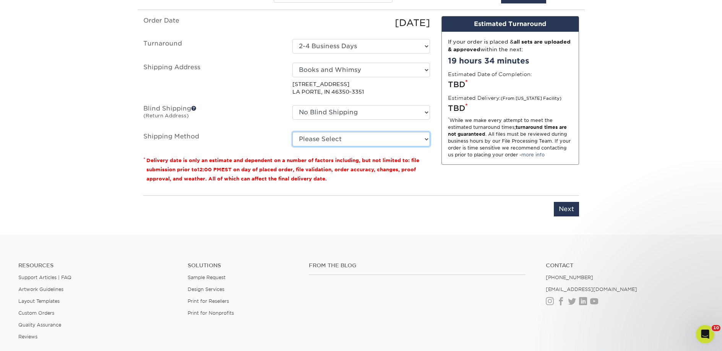
click at [322, 140] on select "Please Select Ground Shipping (+$50.28) 3 Day Shipping Service (+$77.55) 2 Day …" at bounding box center [361, 139] width 138 height 15
select select "03"
click at [292, 132] on select "Please Select Ground Shipping (+$50.28) 3 Day Shipping Service (+$77.55) 2 Day …" at bounding box center [361, 139] width 138 height 15
click at [569, 212] on input "Next" at bounding box center [566, 209] width 25 height 15
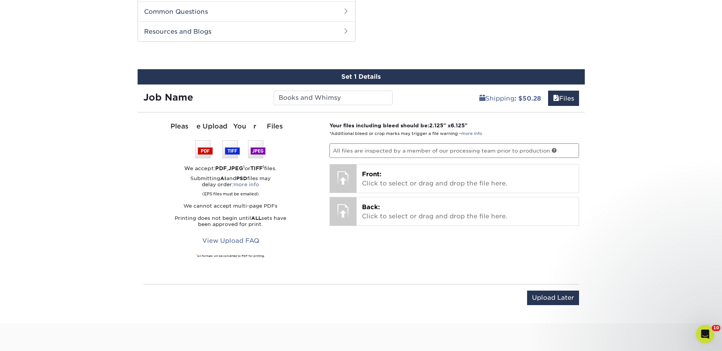
scroll to position [380, 0]
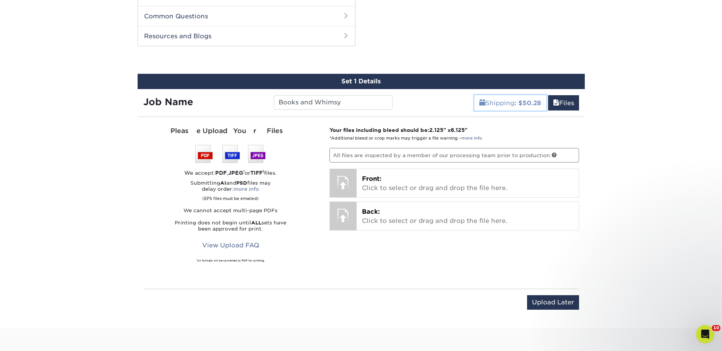
click at [496, 106] on link "Shipping : $50.28" at bounding box center [510, 102] width 72 height 15
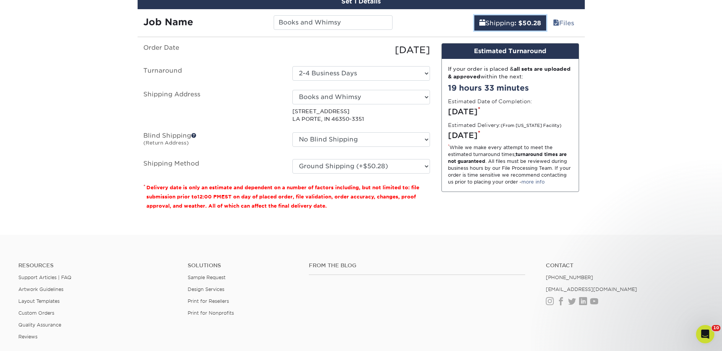
scroll to position [461, 0]
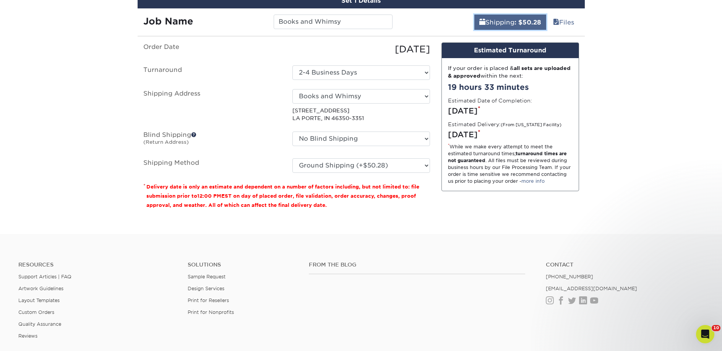
click at [502, 24] on link "Shipping : $50.28" at bounding box center [510, 22] width 72 height 15
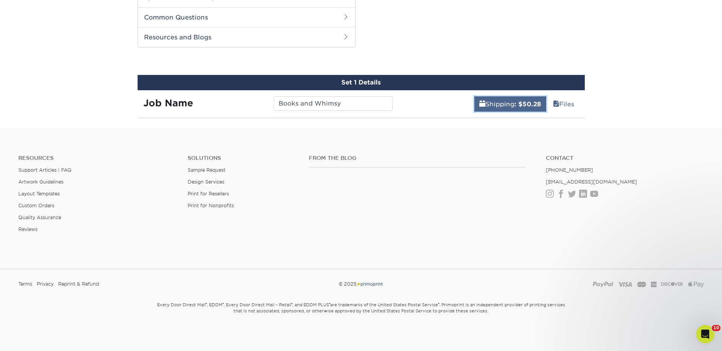
scroll to position [379, 0]
click at [532, 104] on b ": $50.28" at bounding box center [527, 104] width 27 height 7
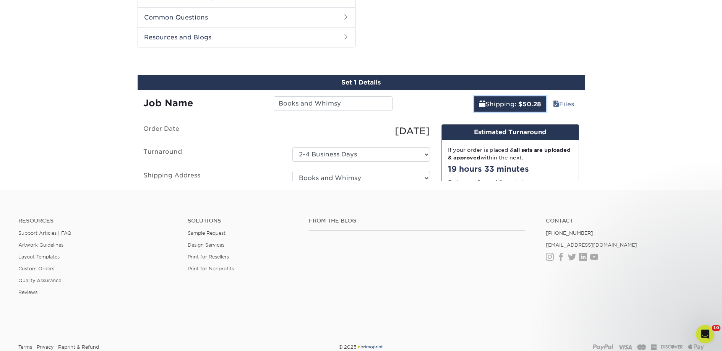
scroll to position [461, 0]
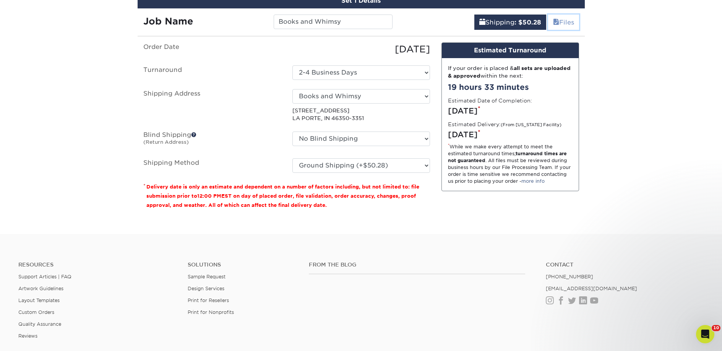
click at [560, 21] on link "Files" at bounding box center [563, 22] width 31 height 15
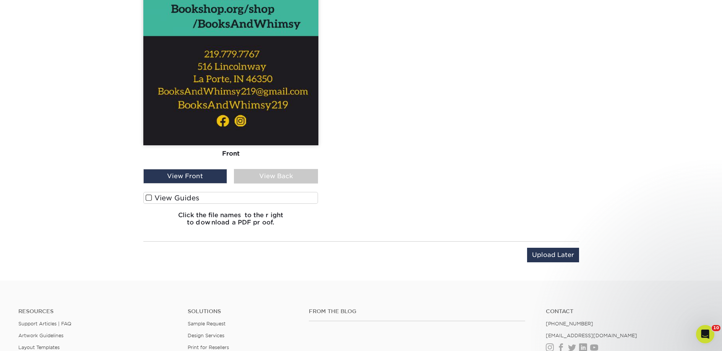
scroll to position [866, 0]
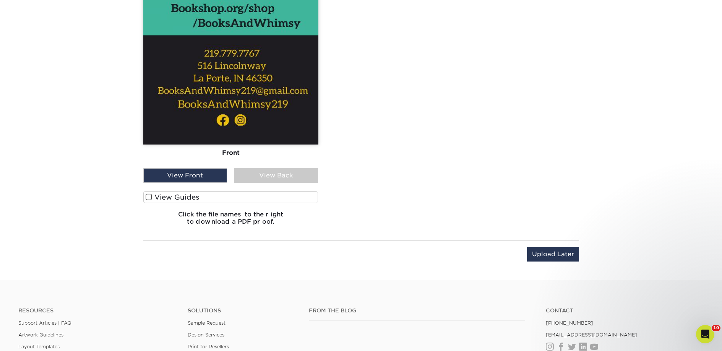
click at [186, 197] on label "View Guides" at bounding box center [230, 197] width 175 height 12
click at [0, 0] on input "View Guides" at bounding box center [0, 0] width 0 height 0
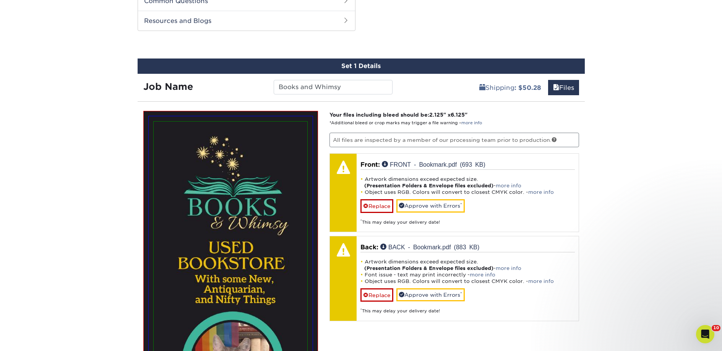
scroll to position [389, 0]
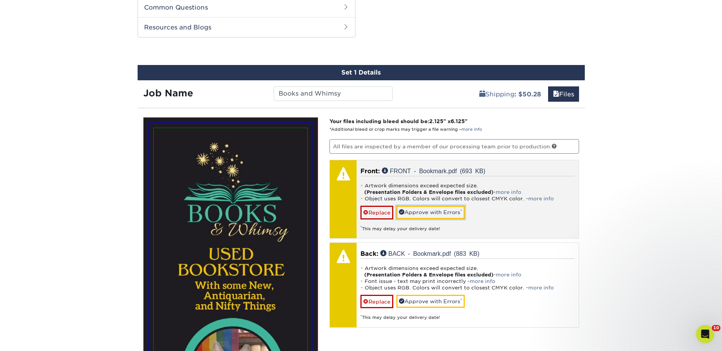
drag, startPoint x: 433, startPoint y: 212, endPoint x: 433, endPoint y: 221, distance: 8.8
click at [433, 212] on link "Approve with Errors *" at bounding box center [430, 212] width 68 height 13
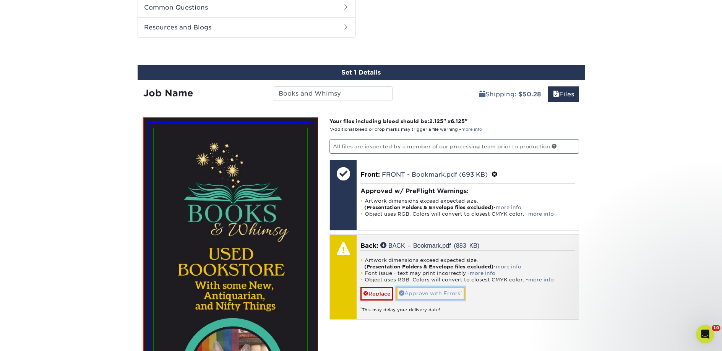
click at [430, 287] on link "Approve with Errors *" at bounding box center [430, 293] width 68 height 13
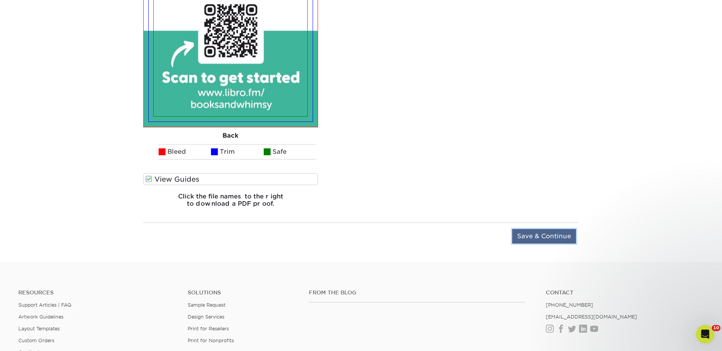
click at [542, 237] on input "Save & Continue" at bounding box center [544, 236] width 64 height 15
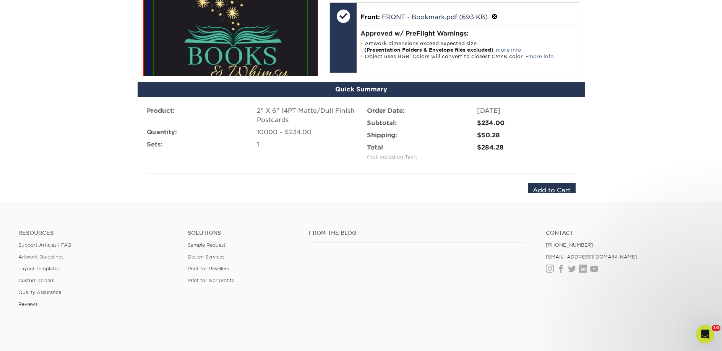
scroll to position [510, 0]
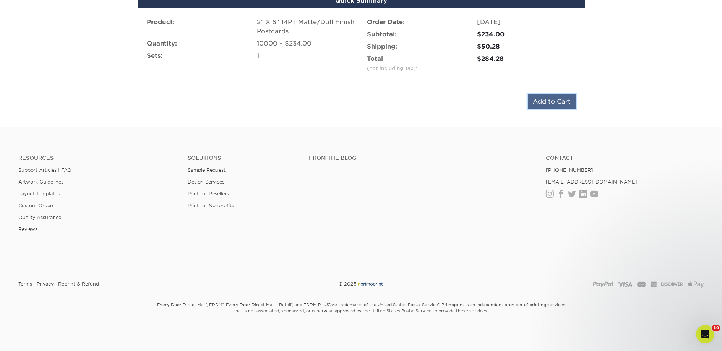
click at [546, 101] on input "Add to Cart" at bounding box center [552, 101] width 48 height 15
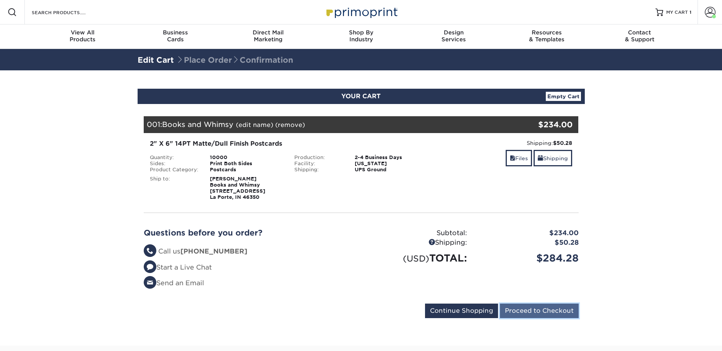
click at [523, 308] on input "Proceed to Checkout" at bounding box center [539, 310] width 79 height 15
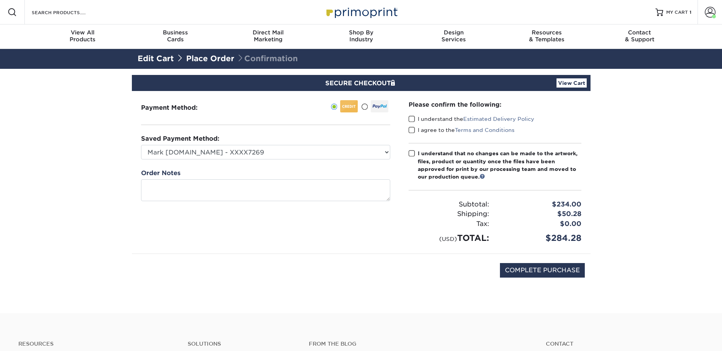
click at [412, 120] on span at bounding box center [411, 118] width 6 height 7
click at [0, 0] on input "I understand the Estimated Delivery Policy" at bounding box center [0, 0] width 0 height 0
click at [415, 129] on label "I agree to the Terms and Conditions" at bounding box center [461, 130] width 106 height 8
click at [0, 0] on input "I agree to the Terms and Conditions" at bounding box center [0, 0] width 0 height 0
click at [414, 154] on span at bounding box center [411, 153] width 6 height 7
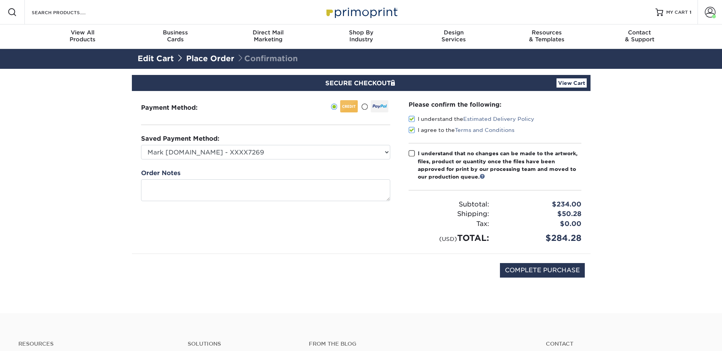
click at [0, 0] on input "I understand that no changes can be made to the artwork, files, product or quan…" at bounding box center [0, 0] width 0 height 0
click at [522, 273] on input "COMPLETE PURCHASE" at bounding box center [542, 270] width 85 height 15
type input "PROCESSING, PLEASE WAIT..."
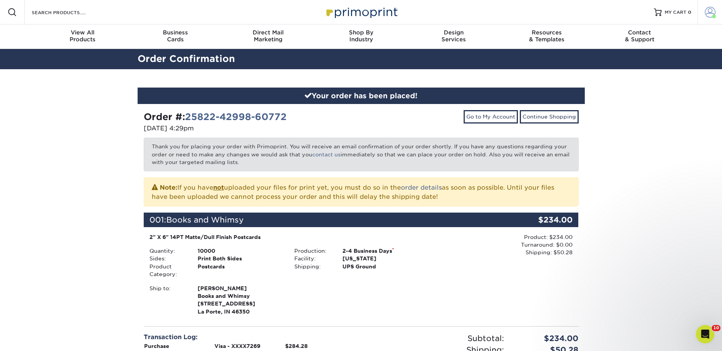
click at [709, 14] on span at bounding box center [710, 12] width 11 height 11
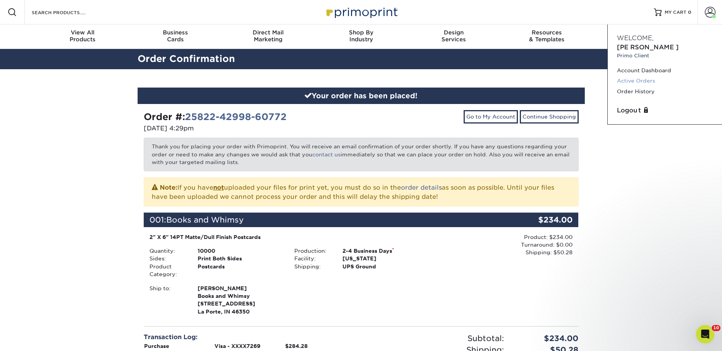
click at [651, 76] on link "Active Orders" at bounding box center [665, 81] width 96 height 10
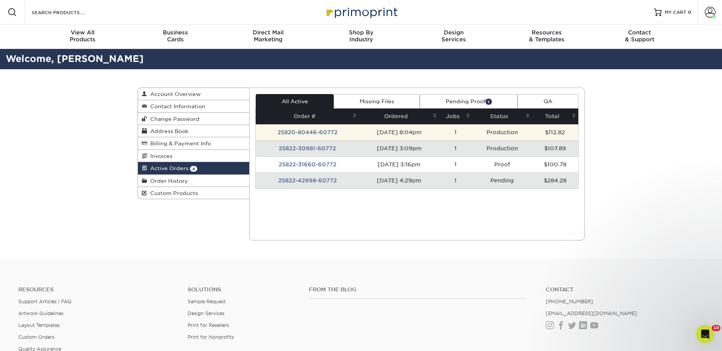
click at [314, 133] on td "25820-80446-60772" at bounding box center [307, 132] width 103 height 16
